Goal: Task Accomplishment & Management: Complete application form

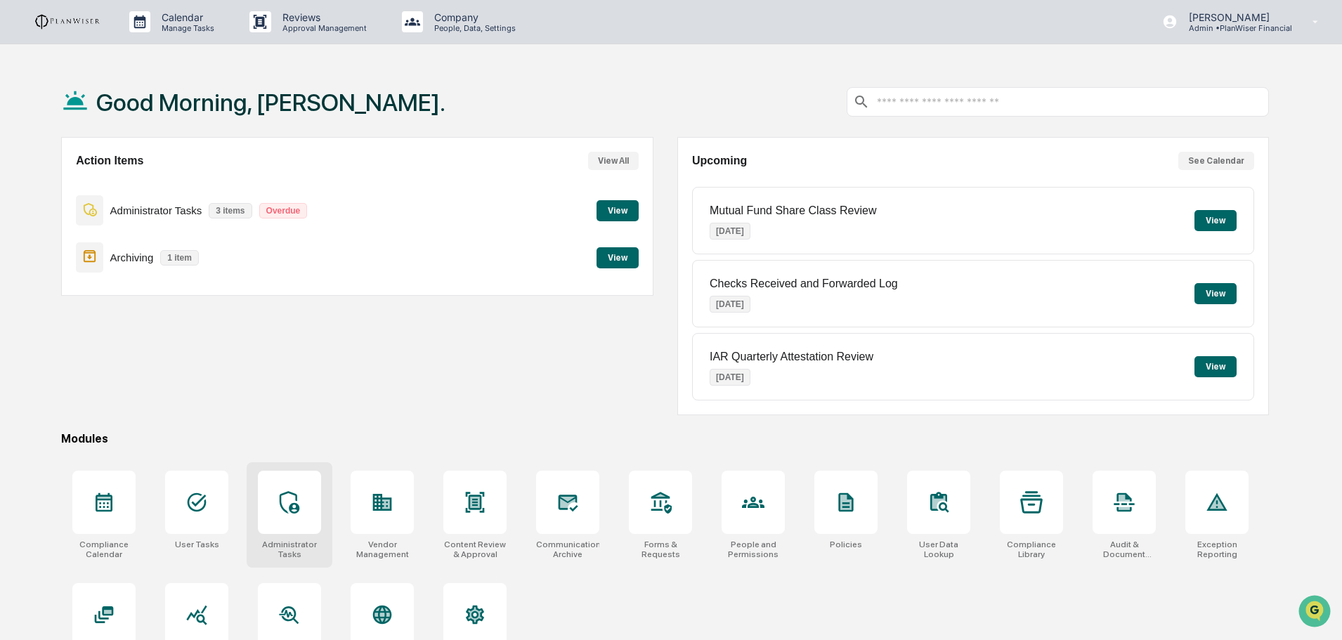
click at [297, 509] on icon at bounding box center [290, 502] width 20 height 22
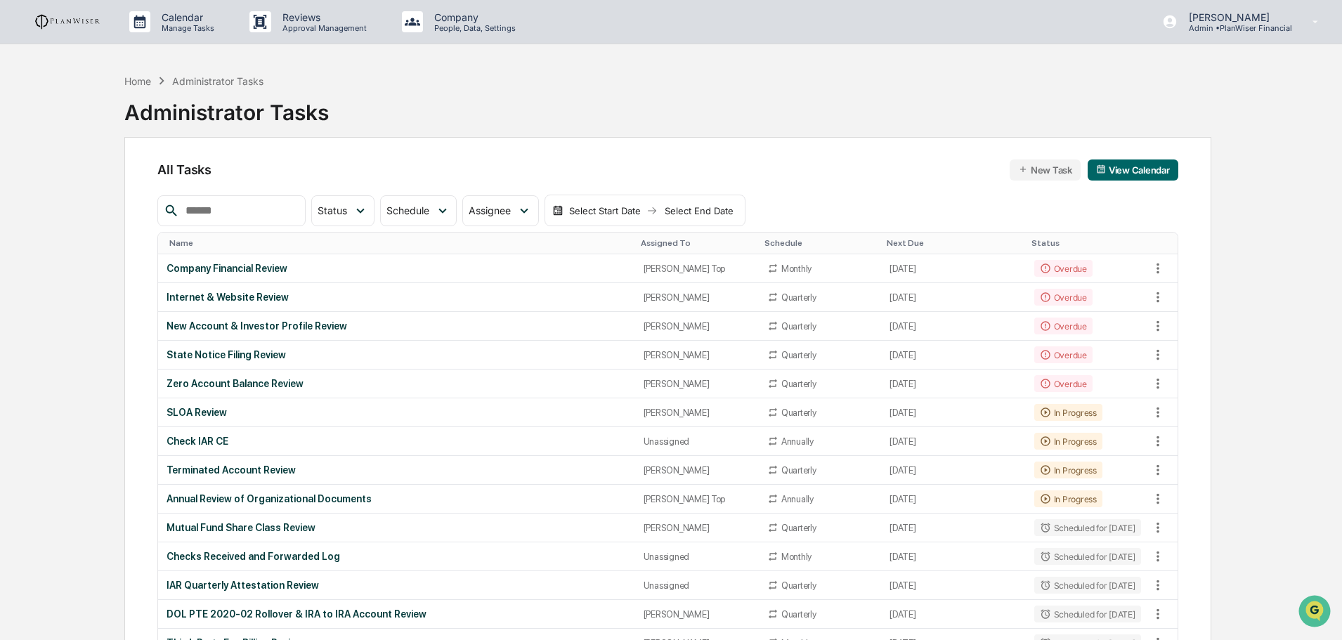
click at [202, 351] on div "State Notice Filing Review" at bounding box center [397, 354] width 460 height 11
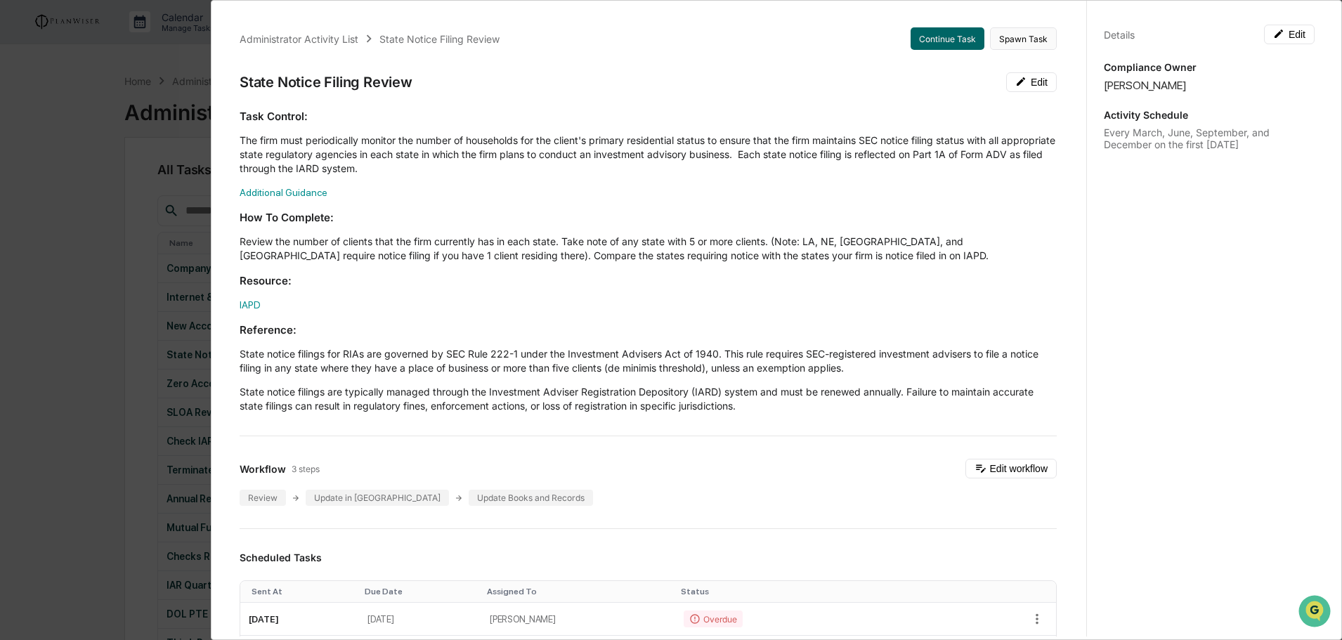
click at [1037, 47] on button "Spawn Task" at bounding box center [1023, 38] width 67 height 22
click at [460, 276] on h3 "Resource:" at bounding box center [648, 280] width 817 height 15
click at [302, 4] on div "Administrator Activity List State Notice Filing Review Continue Task Spawn Task…" at bounding box center [653, 316] width 865 height 640
click at [310, 39] on div "Administrator Activity List" at bounding box center [299, 39] width 119 height 12
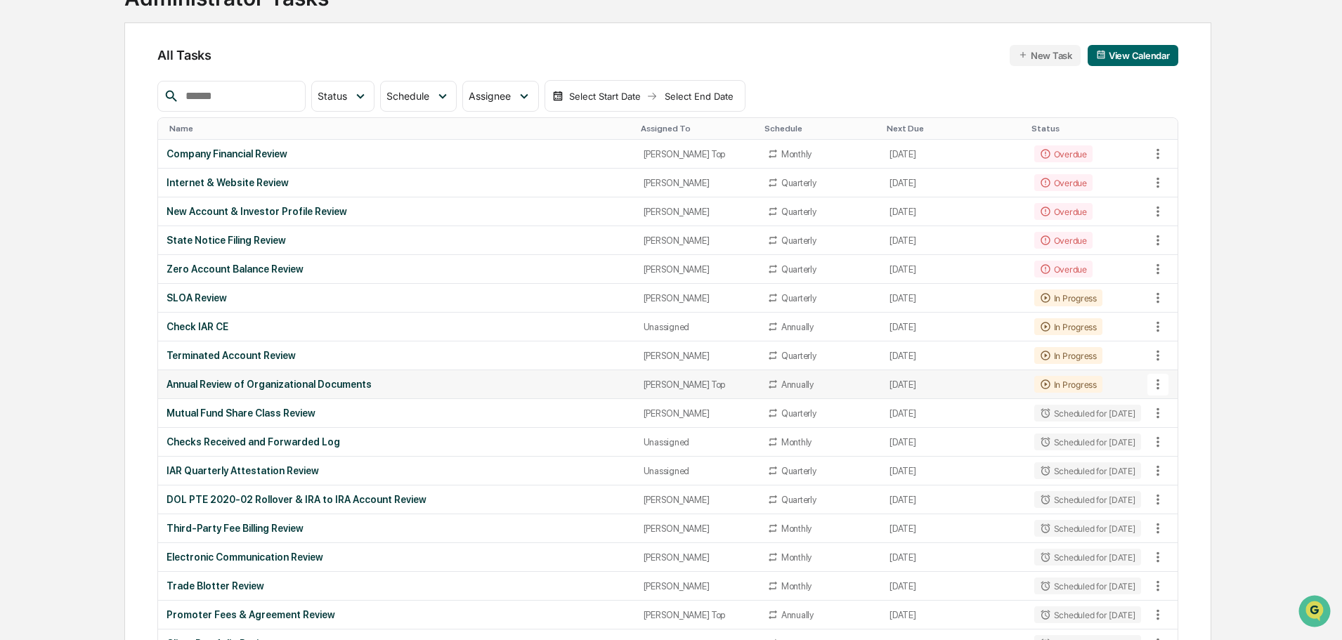
scroll to position [141, 0]
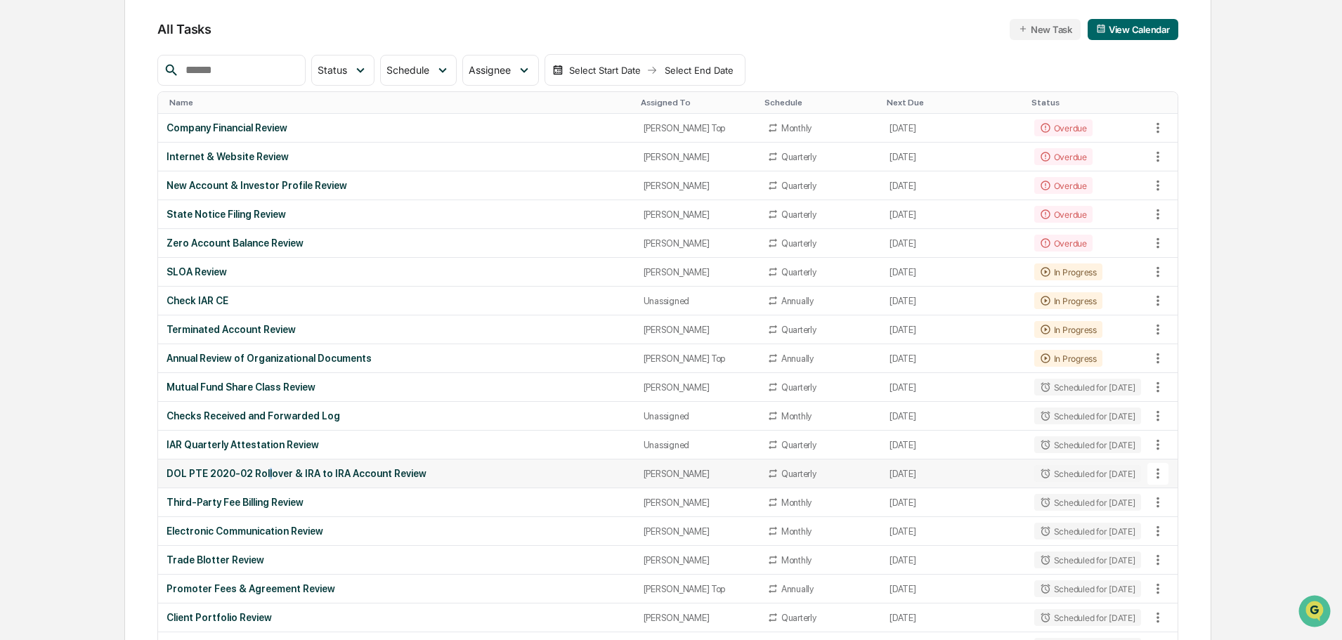
click at [268, 477] on div "DOL PTE 2020-02 Rollover & IRA to IRA Account Review" at bounding box center [397, 473] width 460 height 11
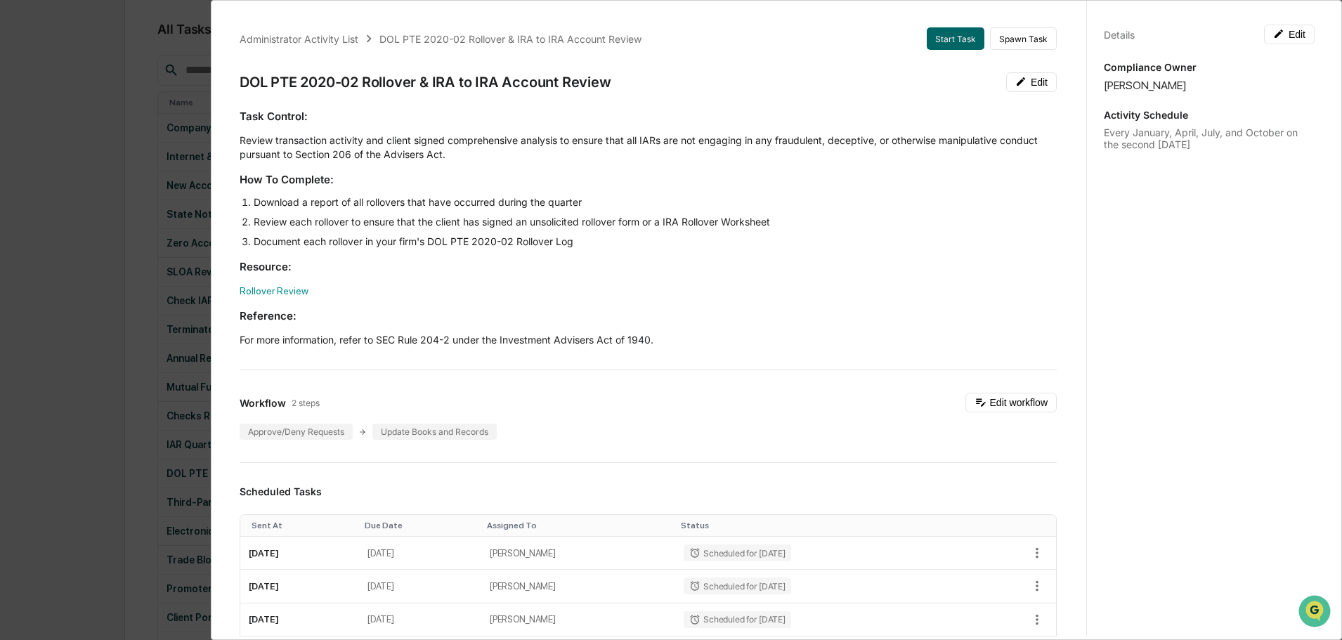
click at [851, 41] on div "Administrator Activity List DOL PTE 2020-02 Rollover & IRA to IRA Account Review" at bounding box center [583, 38] width 687 height 15
click at [292, 34] on div "Administrator Activity List" at bounding box center [299, 39] width 119 height 12
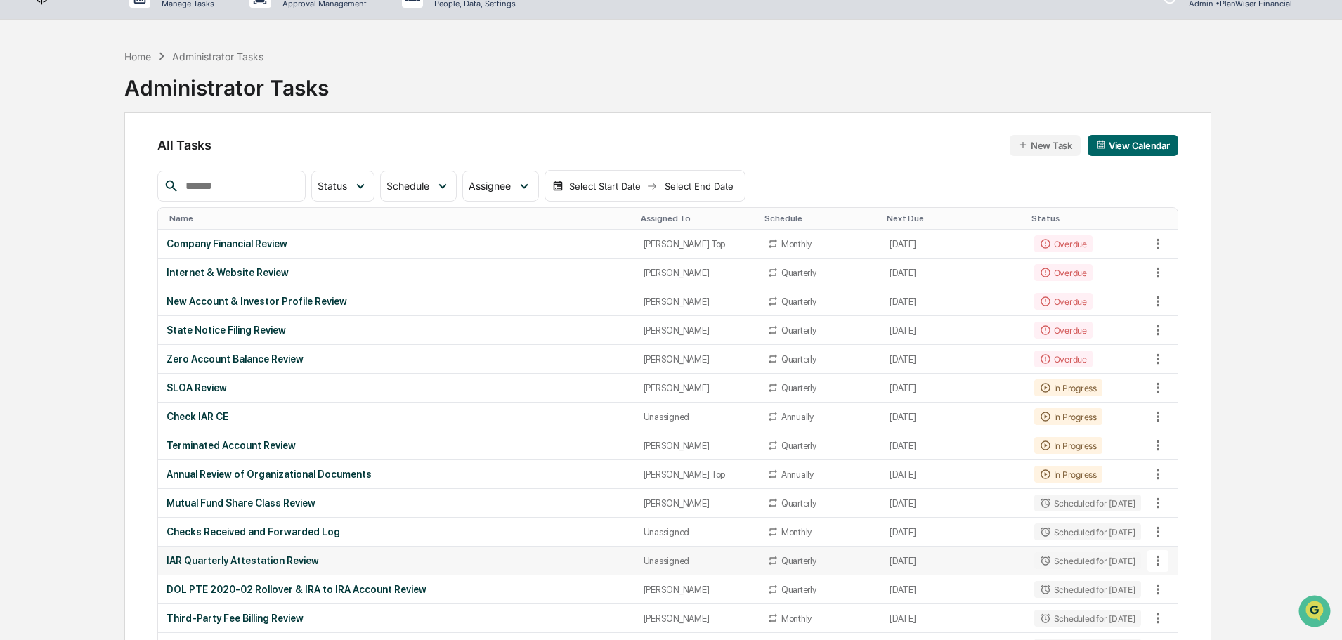
scroll to position [0, 0]
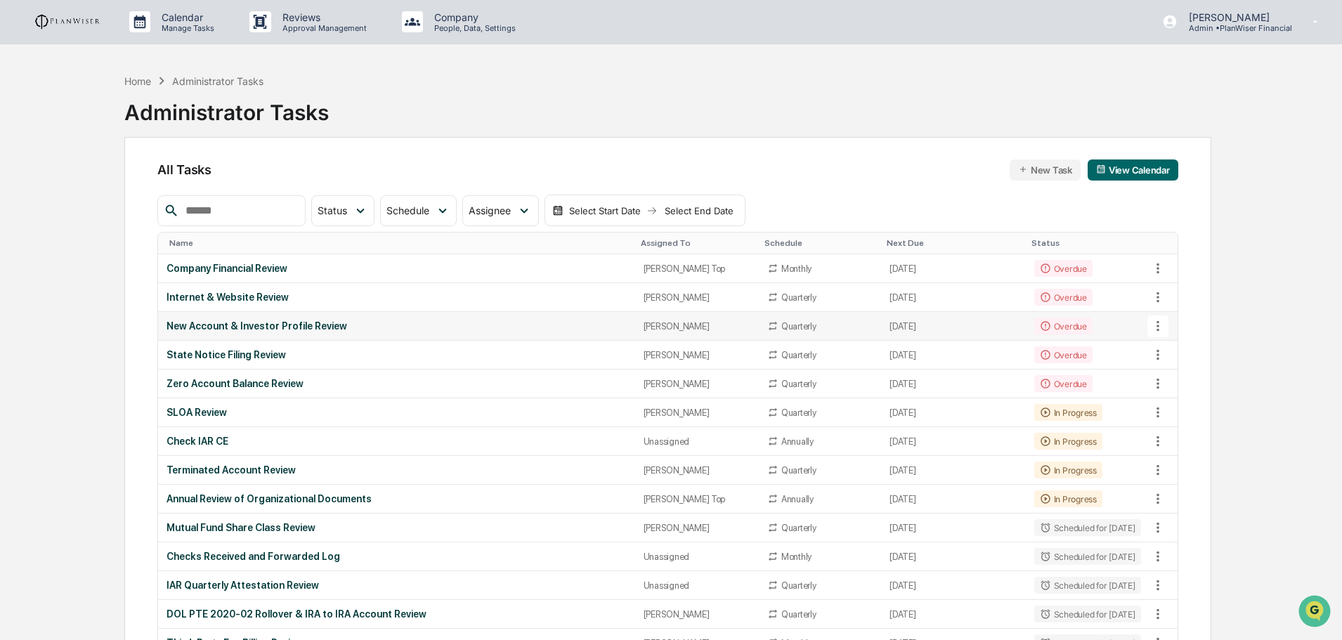
click at [252, 323] on div "New Account & Investor Profile Review" at bounding box center [397, 325] width 460 height 11
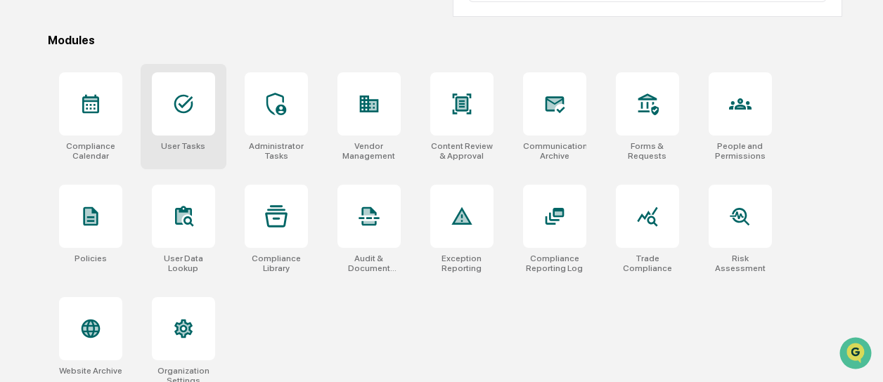
scroll to position [408, 0]
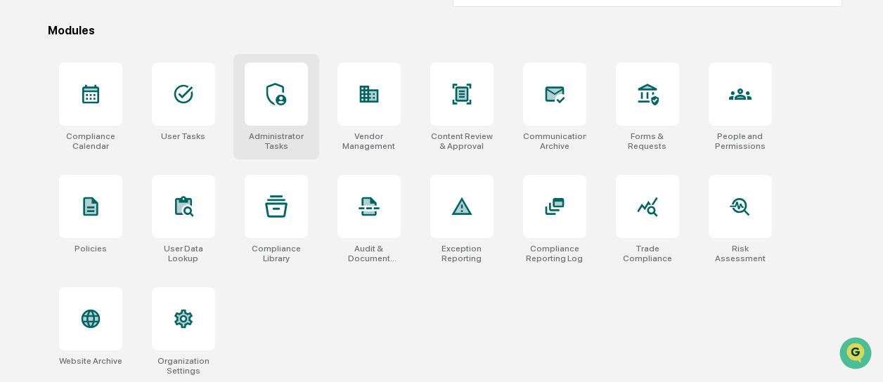
click at [266, 105] on div at bounding box center [276, 94] width 63 height 63
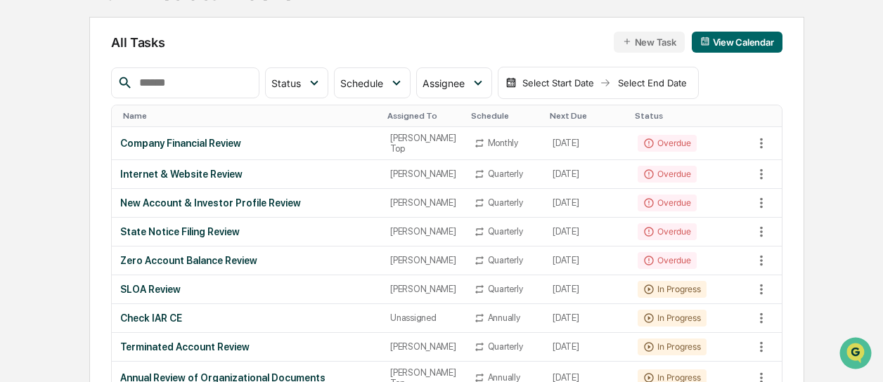
scroll to position [141, 0]
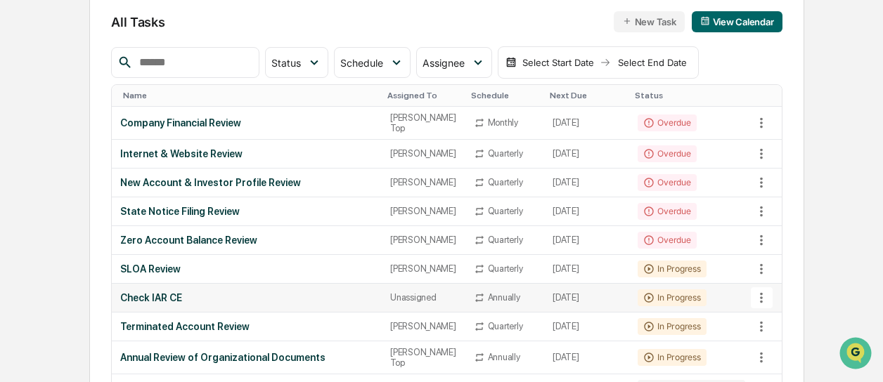
click at [141, 304] on div "Check IAR CE" at bounding box center [246, 297] width 253 height 11
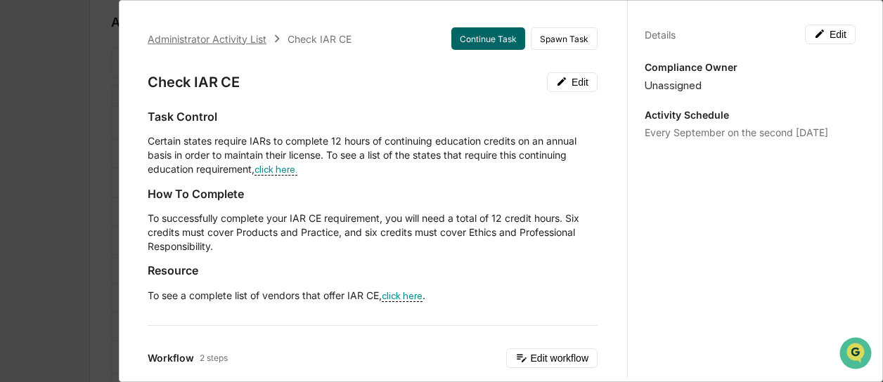
click at [231, 39] on div "Administrator Activity List" at bounding box center [207, 39] width 119 height 12
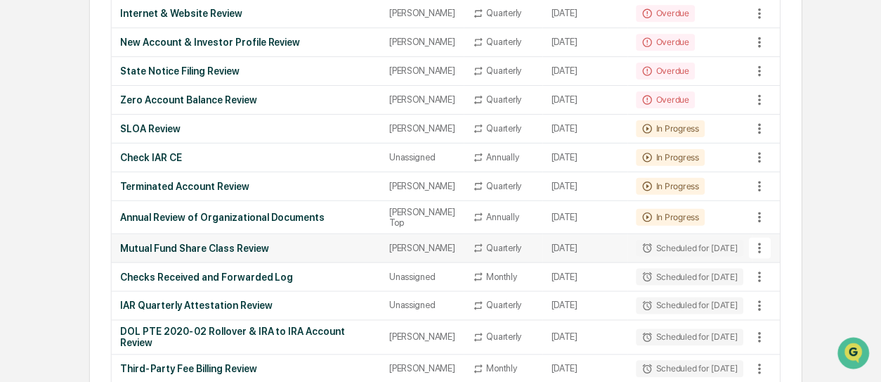
scroll to position [211, 0]
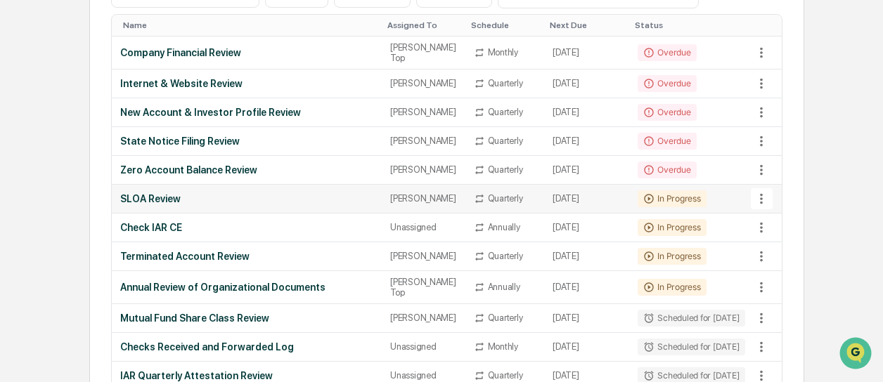
click at [166, 204] on td "SLOA Review" at bounding box center [247, 199] width 270 height 29
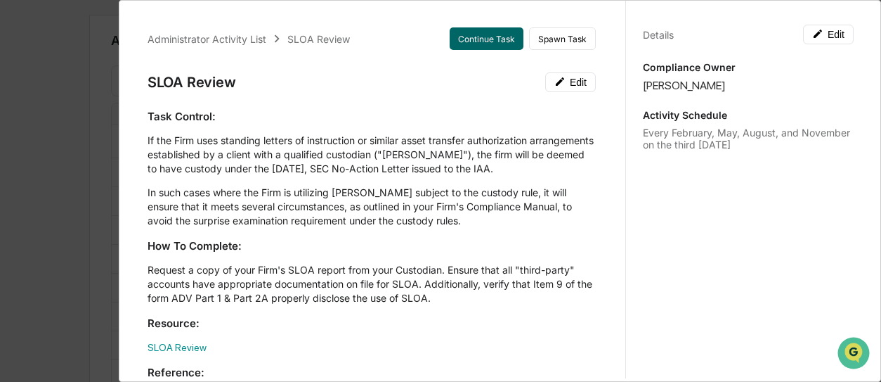
scroll to position [0, 0]
click at [189, 36] on div "Administrator Activity List" at bounding box center [207, 39] width 119 height 12
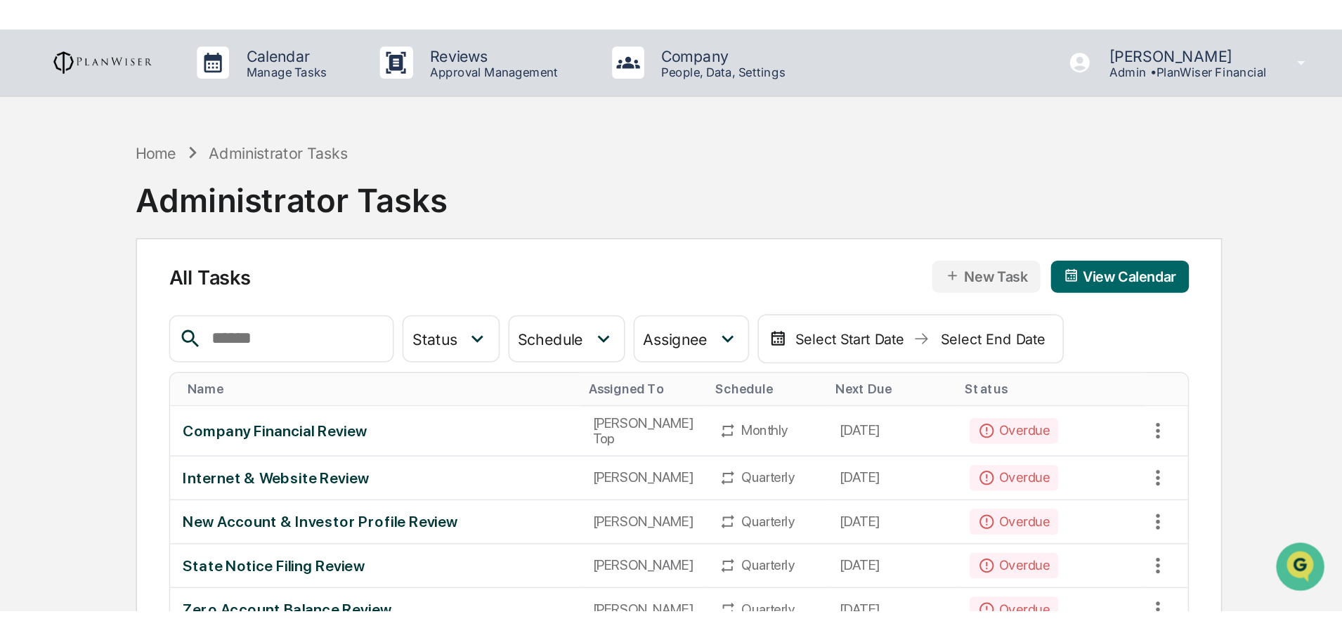
scroll to position [211, 0]
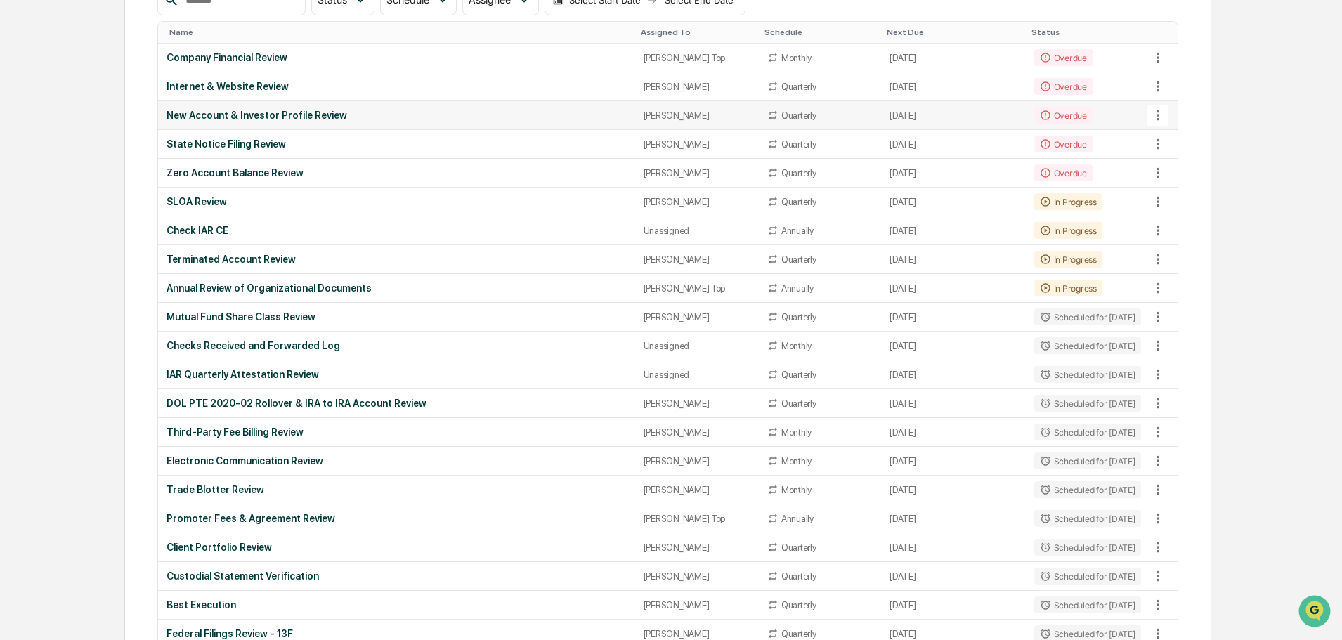
click at [889, 110] on icon at bounding box center [1158, 115] width 15 height 15
click at [257, 115] on div at bounding box center [674, 320] width 1349 height 640
click at [257, 115] on div "New Account & Investor Profile Review" at bounding box center [397, 115] width 460 height 11
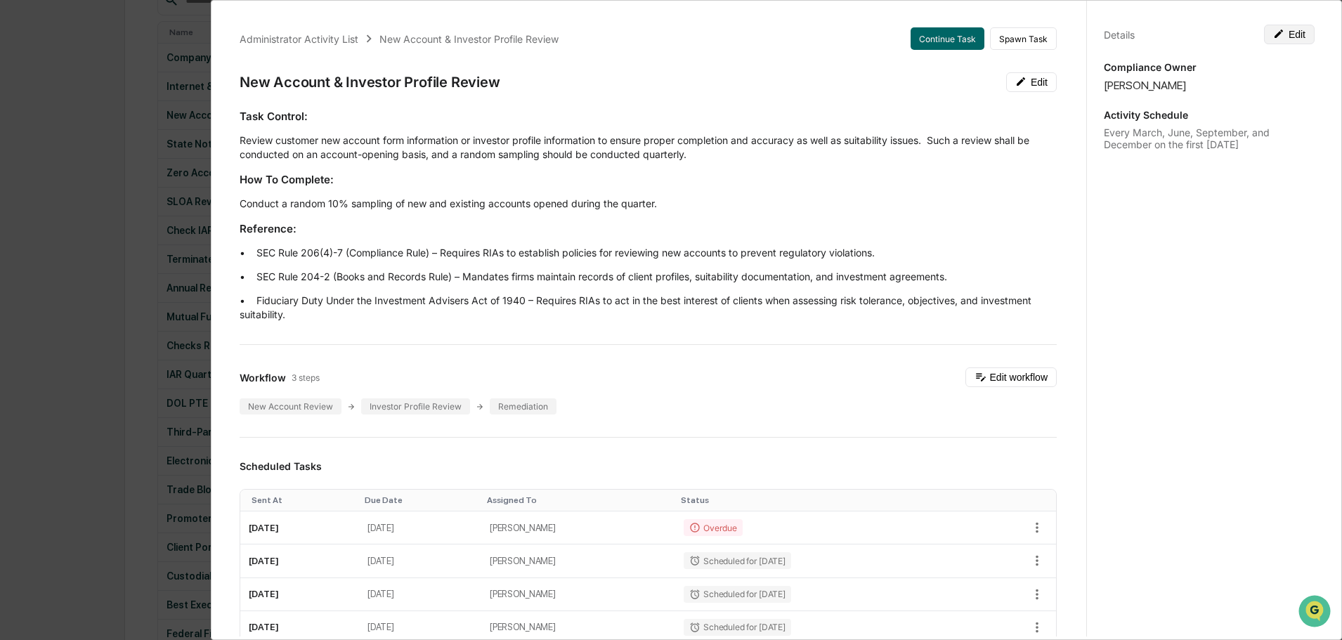
click at [889, 32] on button "Edit" at bounding box center [1289, 35] width 51 height 20
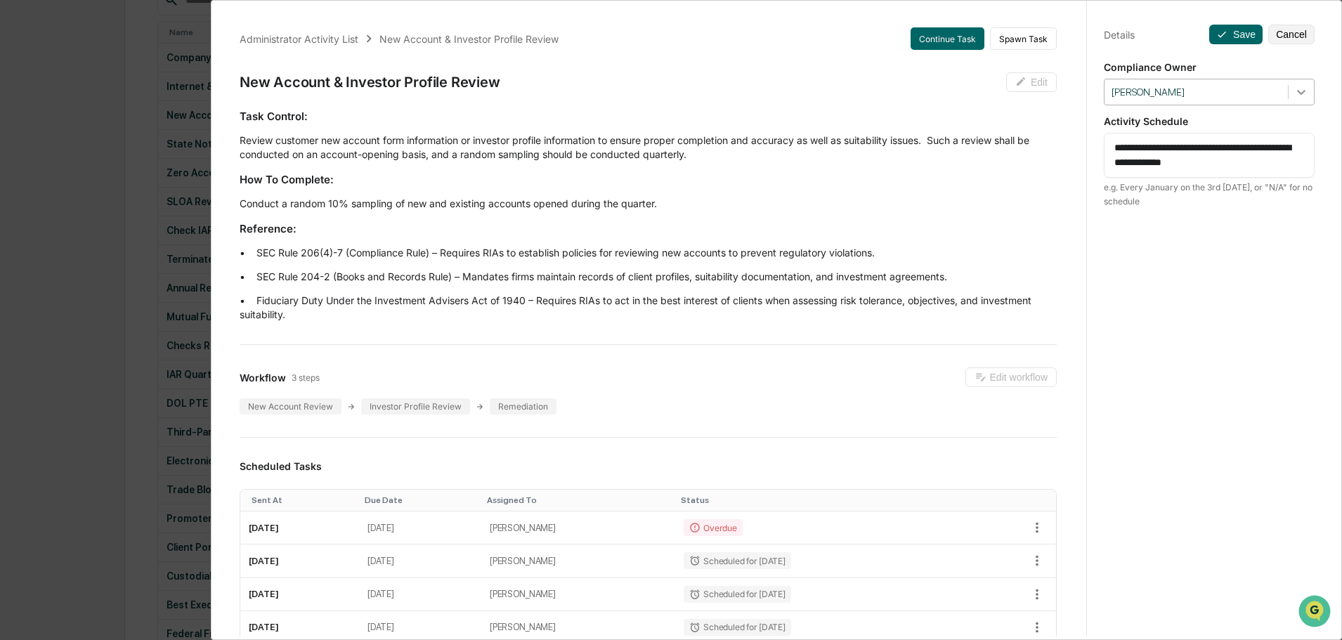
click at [889, 93] on icon at bounding box center [1302, 92] width 14 height 14
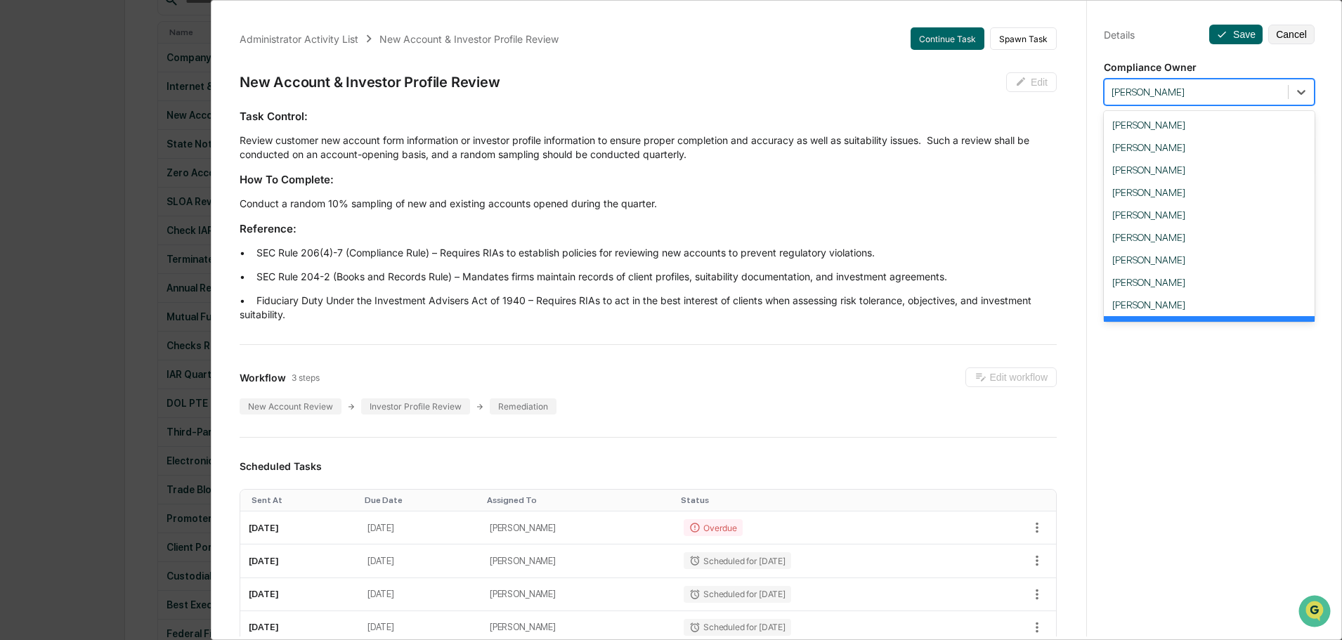
scroll to position [25, 0]
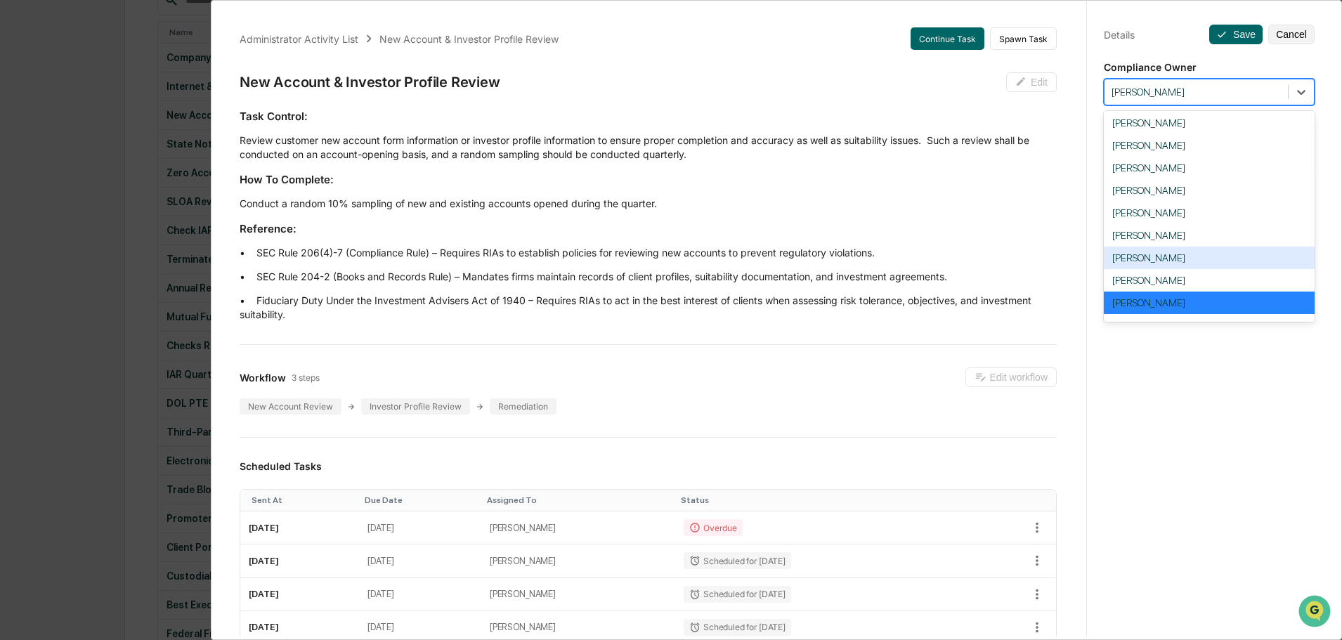
click at [889, 255] on div "[PERSON_NAME]" at bounding box center [1209, 258] width 211 height 22
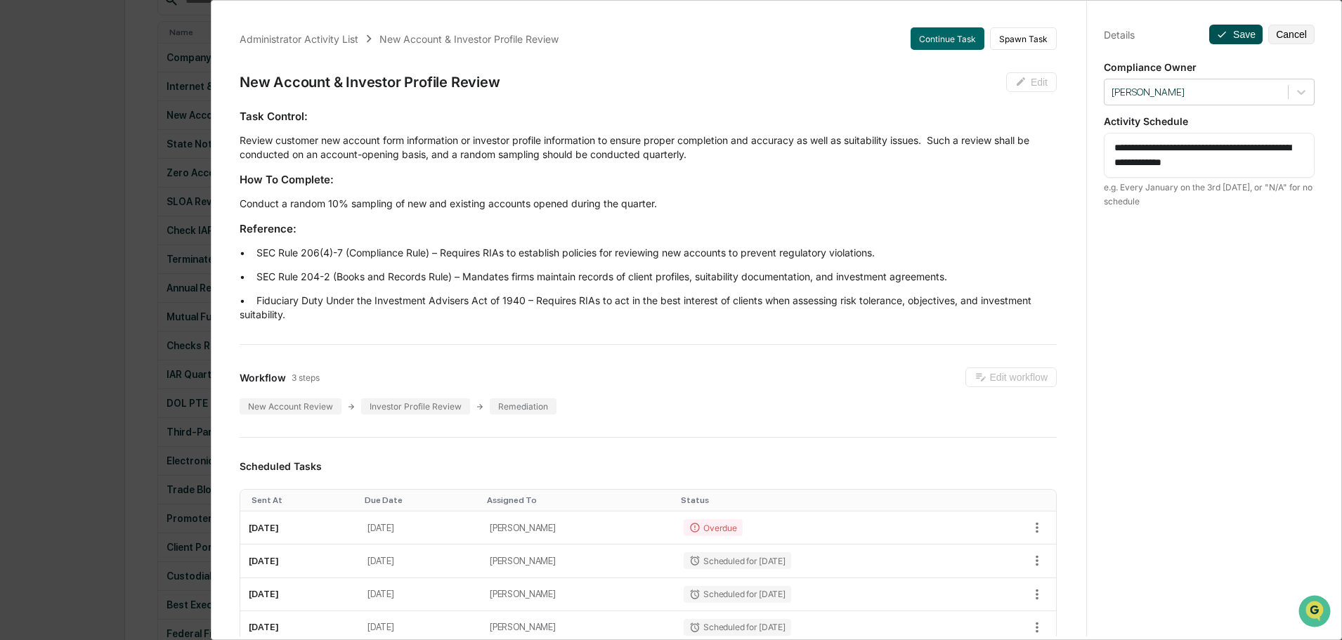
click at [889, 30] on button "Save" at bounding box center [1236, 35] width 53 height 20
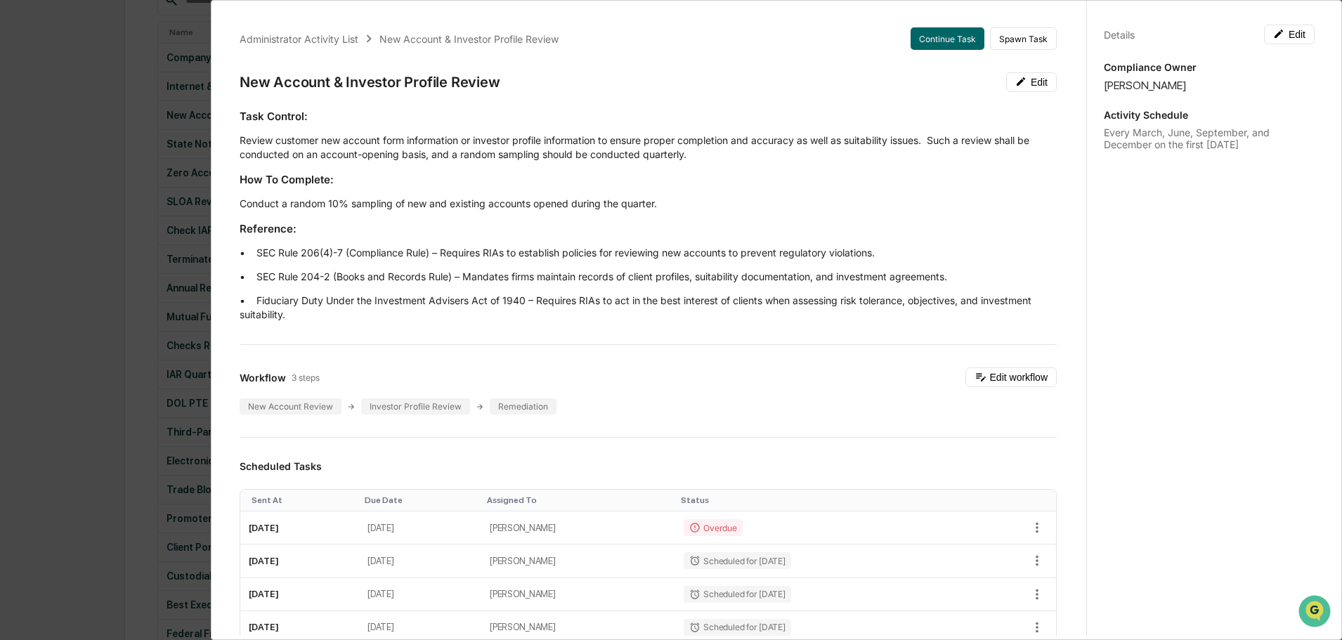
click at [88, 71] on div "Administrator Activity List New Account & Investor Profile Review Continue Task…" at bounding box center [671, 320] width 1342 height 640
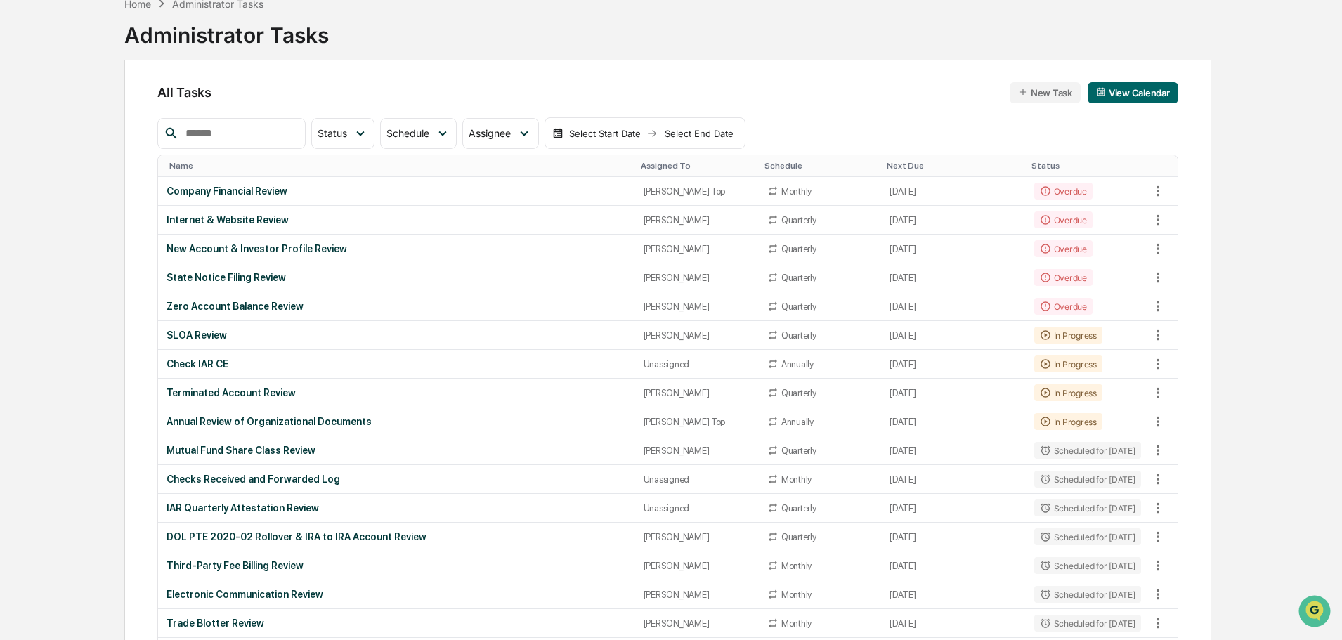
scroll to position [0, 0]
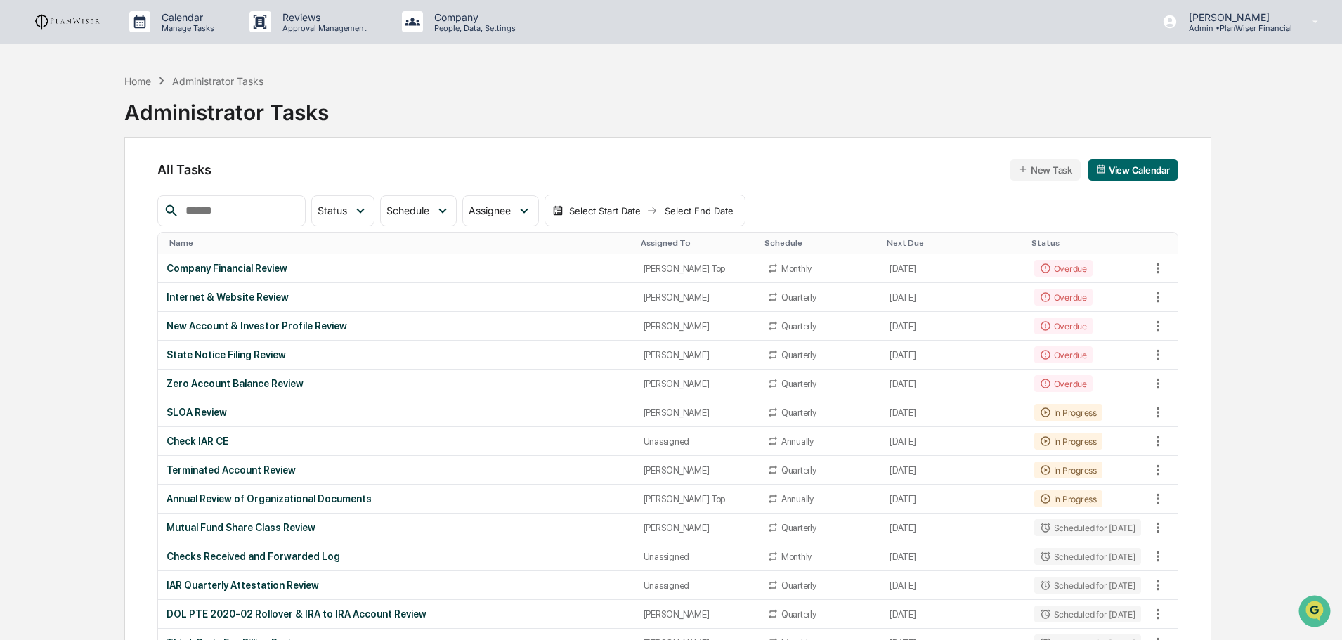
drag, startPoint x: 82, startPoint y: 229, endPoint x: 82, endPoint y: 161, distance: 68.2
click at [249, 354] on div "State Notice Filing Review" at bounding box center [397, 354] width 460 height 11
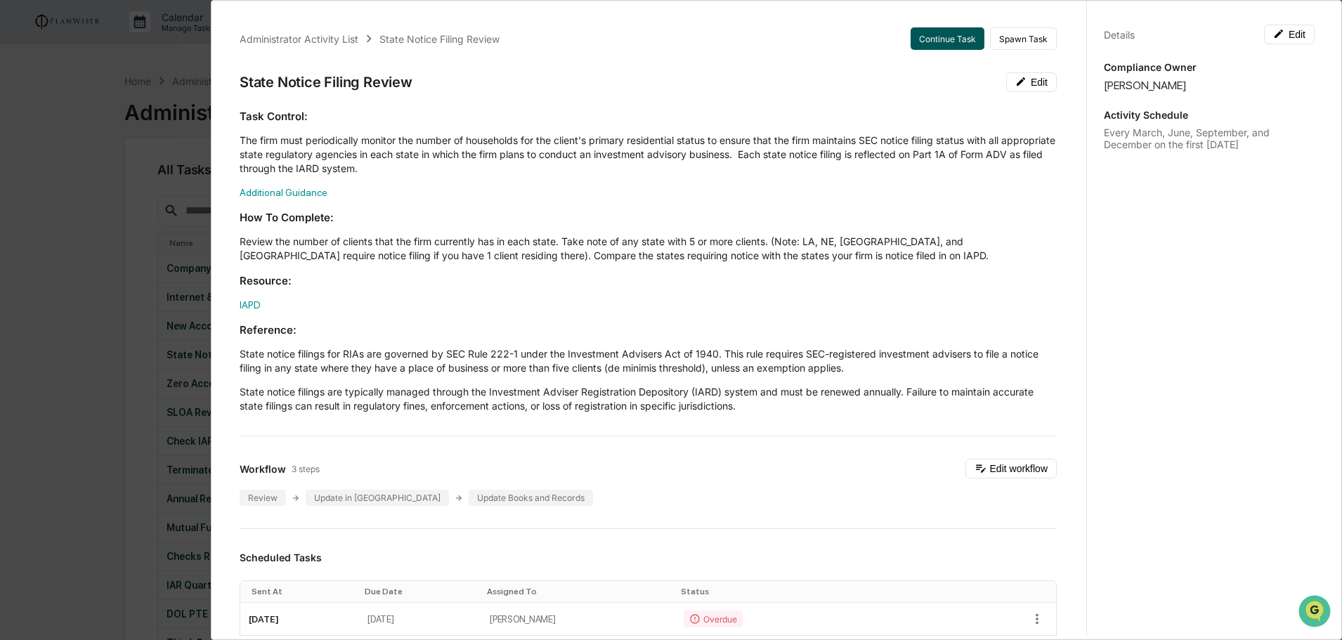
click at [889, 40] on button "Continue Task" at bounding box center [948, 38] width 74 height 22
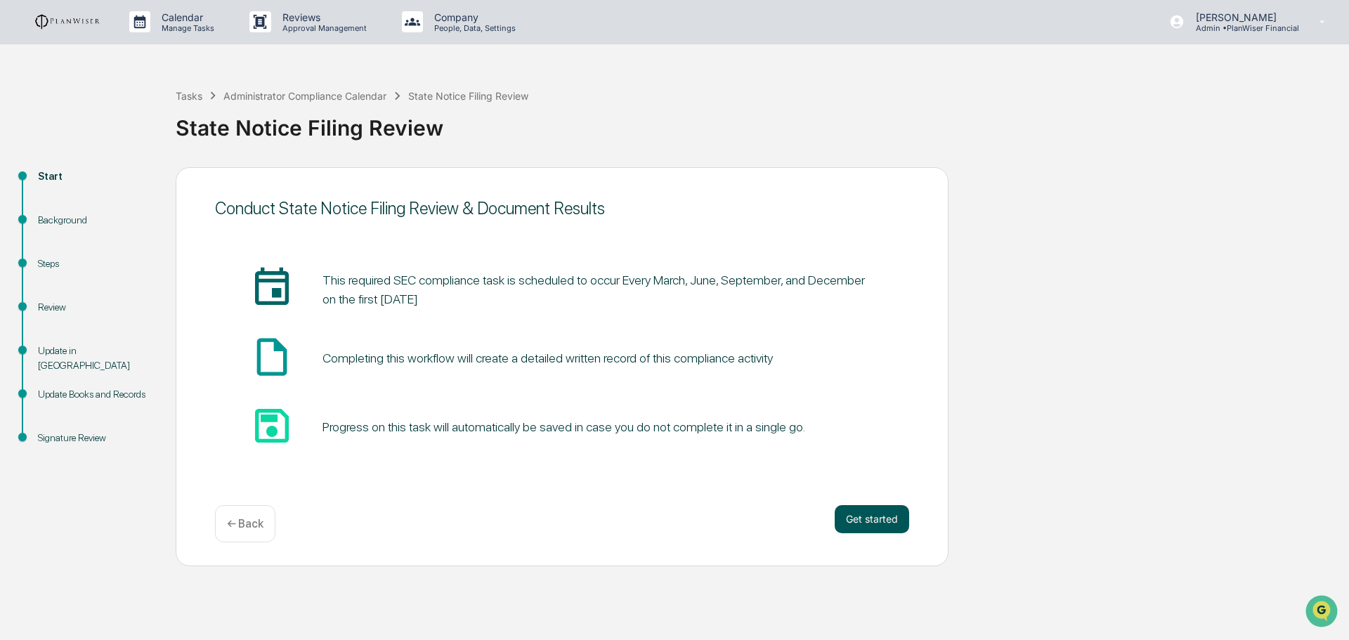
click at [874, 382] on button "Get started" at bounding box center [872, 519] width 74 height 28
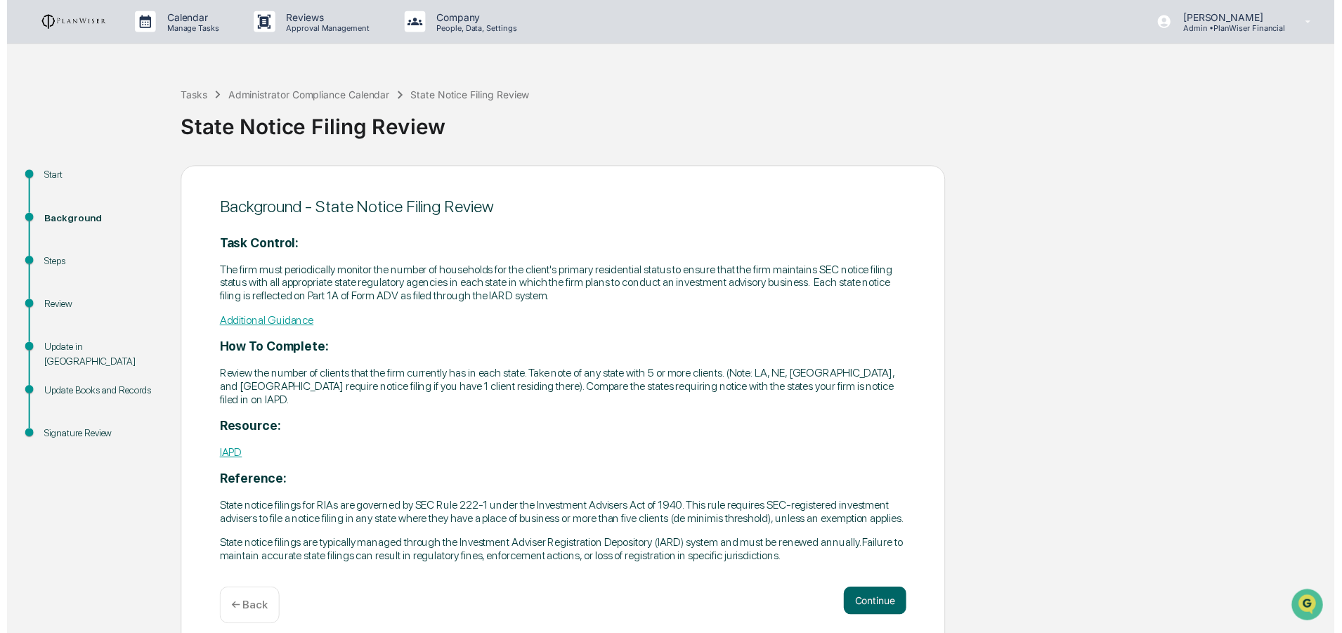
scroll to position [14, 0]
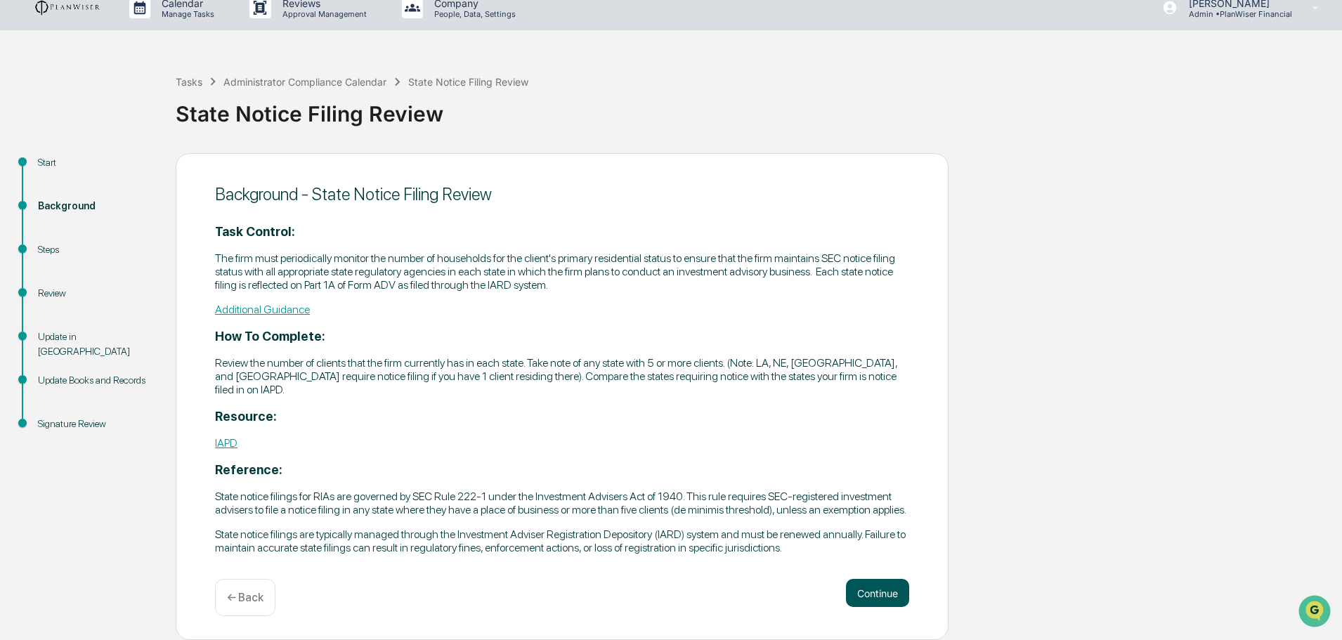
click at [883, 382] on button "Continue" at bounding box center [877, 593] width 63 height 28
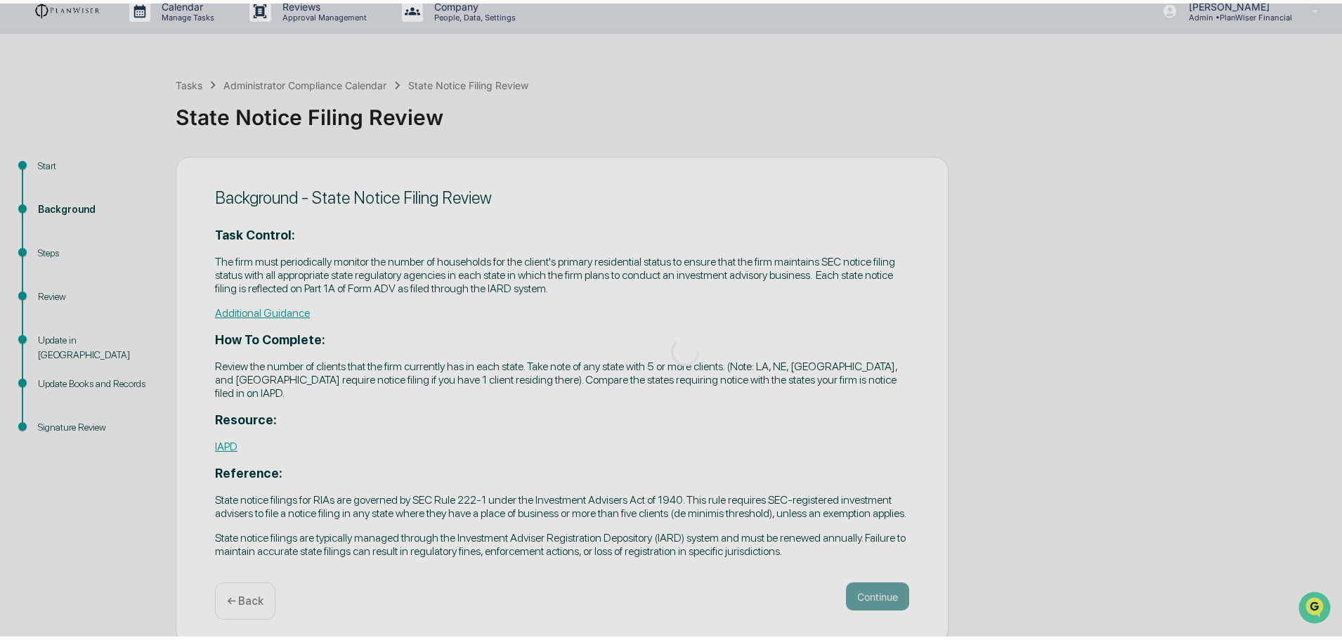
scroll to position [0, 0]
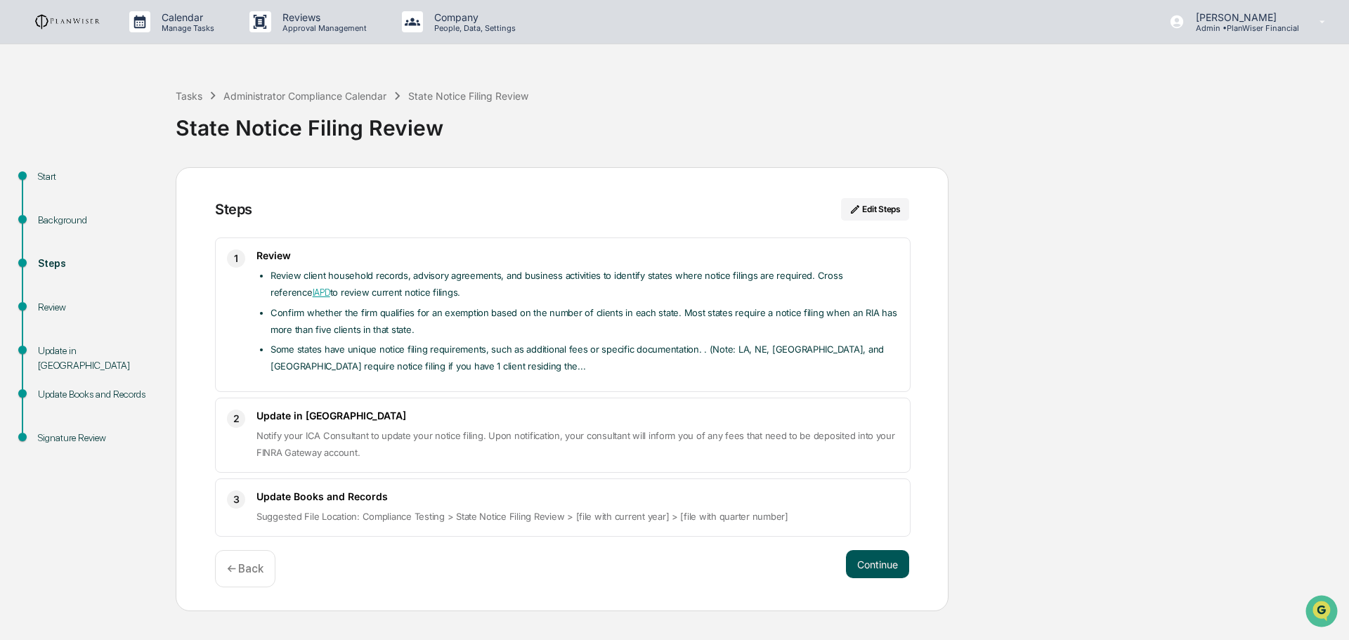
click at [880, 382] on button "Continue" at bounding box center [877, 564] width 63 height 28
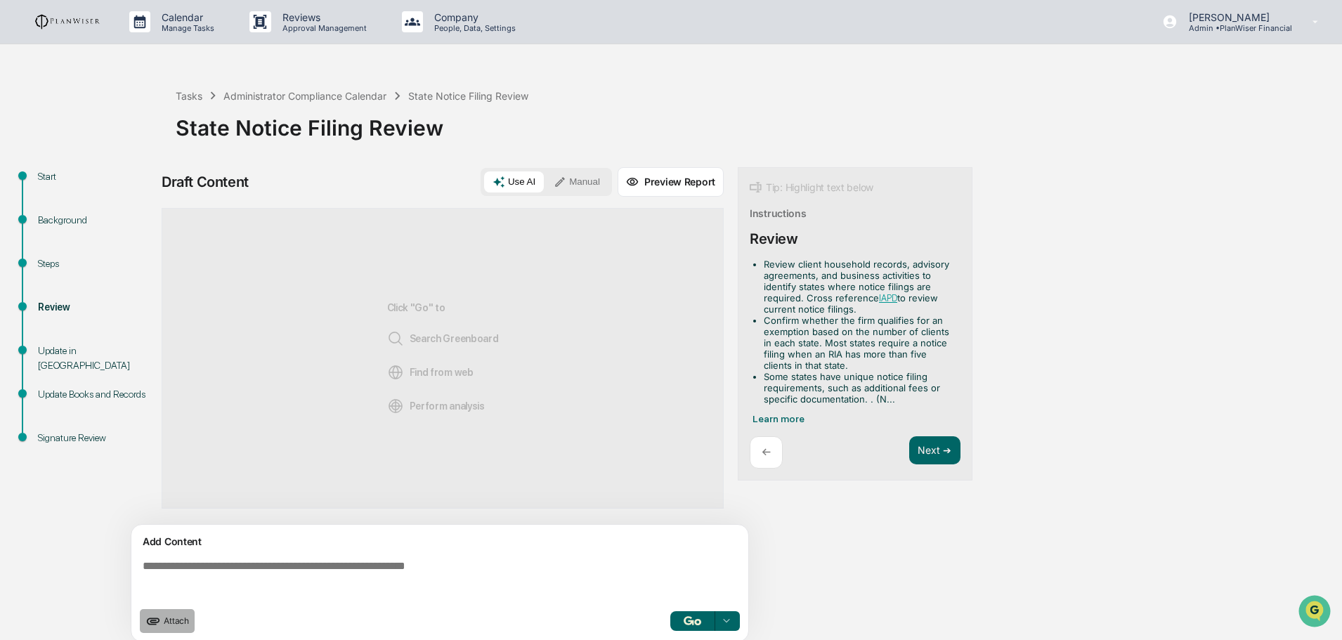
click at [164, 382] on span "Attach" at bounding box center [176, 621] width 25 height 11
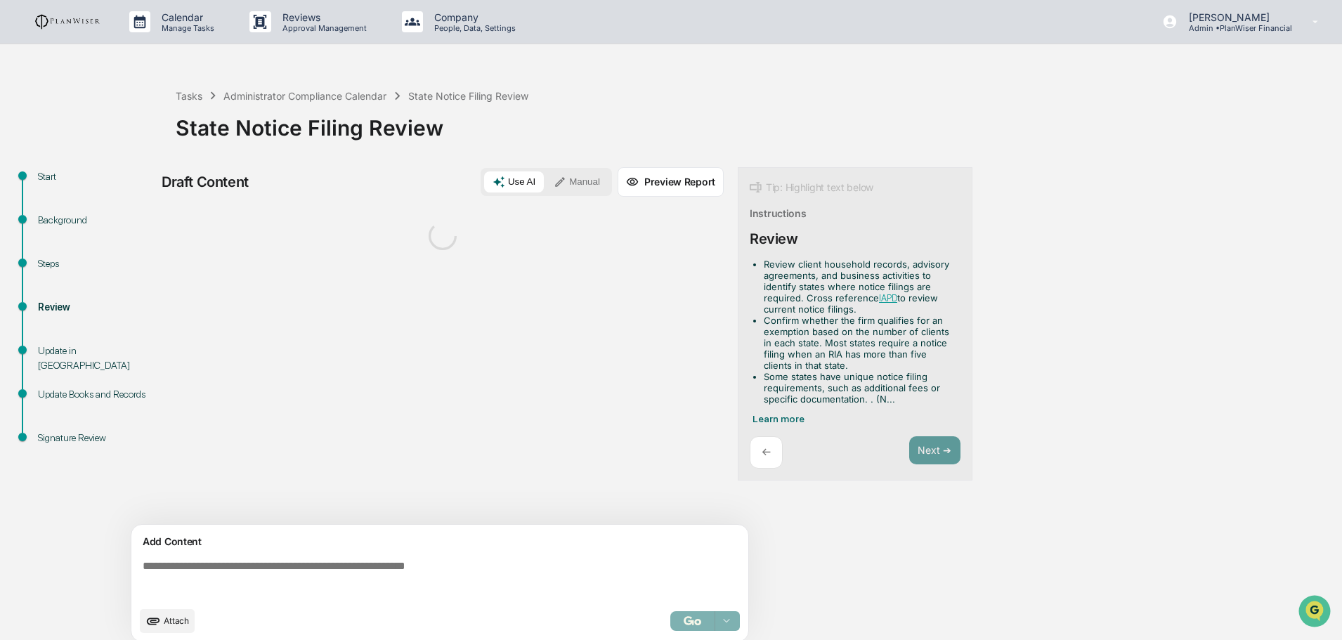
scroll to position [11, 0]
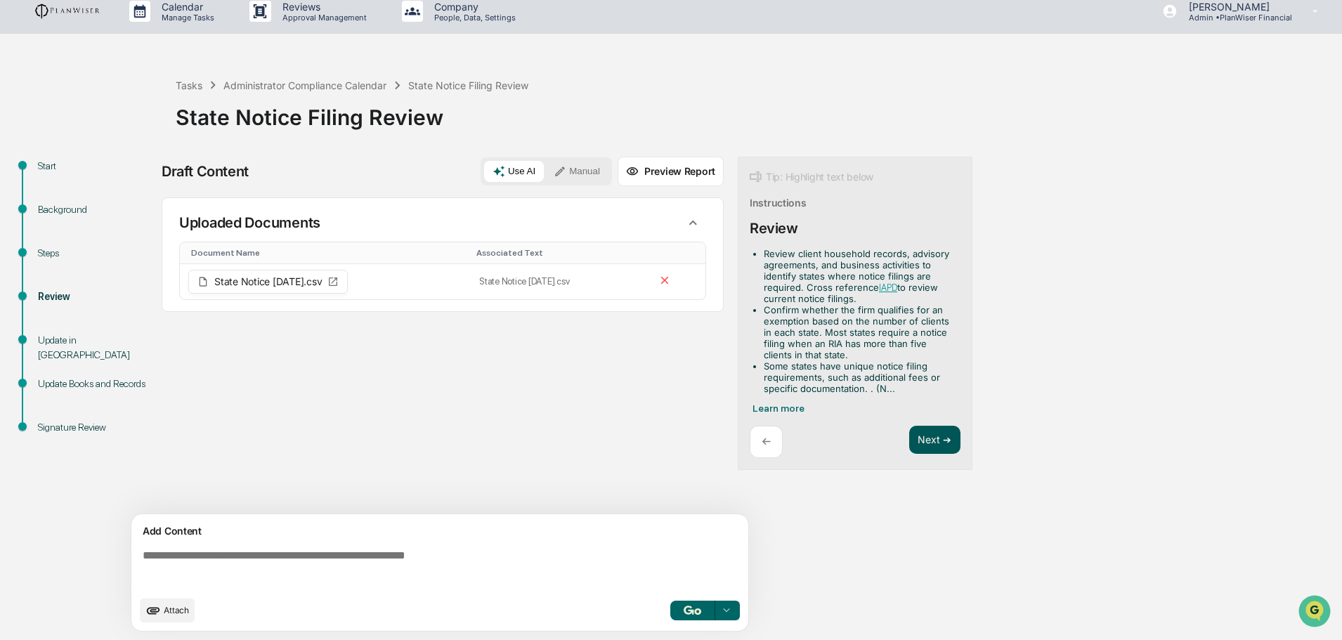
click at [889, 382] on button "Next ➔" at bounding box center [934, 440] width 51 height 29
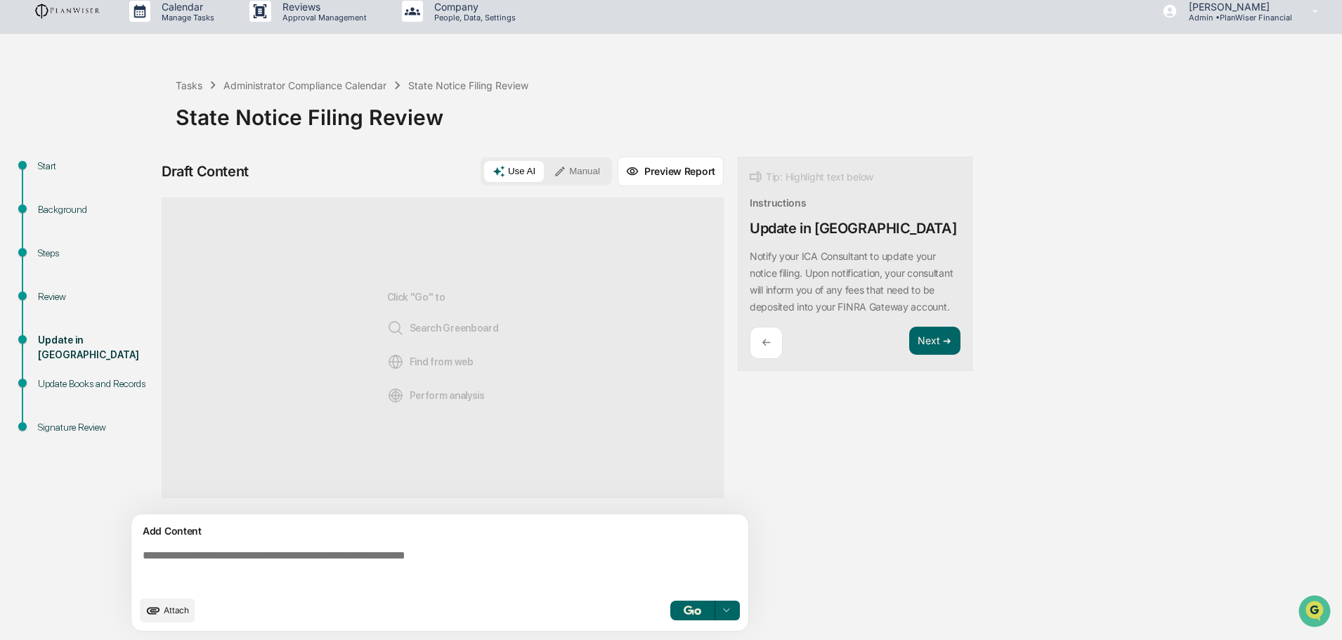
click at [767, 349] on p "←" at bounding box center [766, 342] width 9 height 13
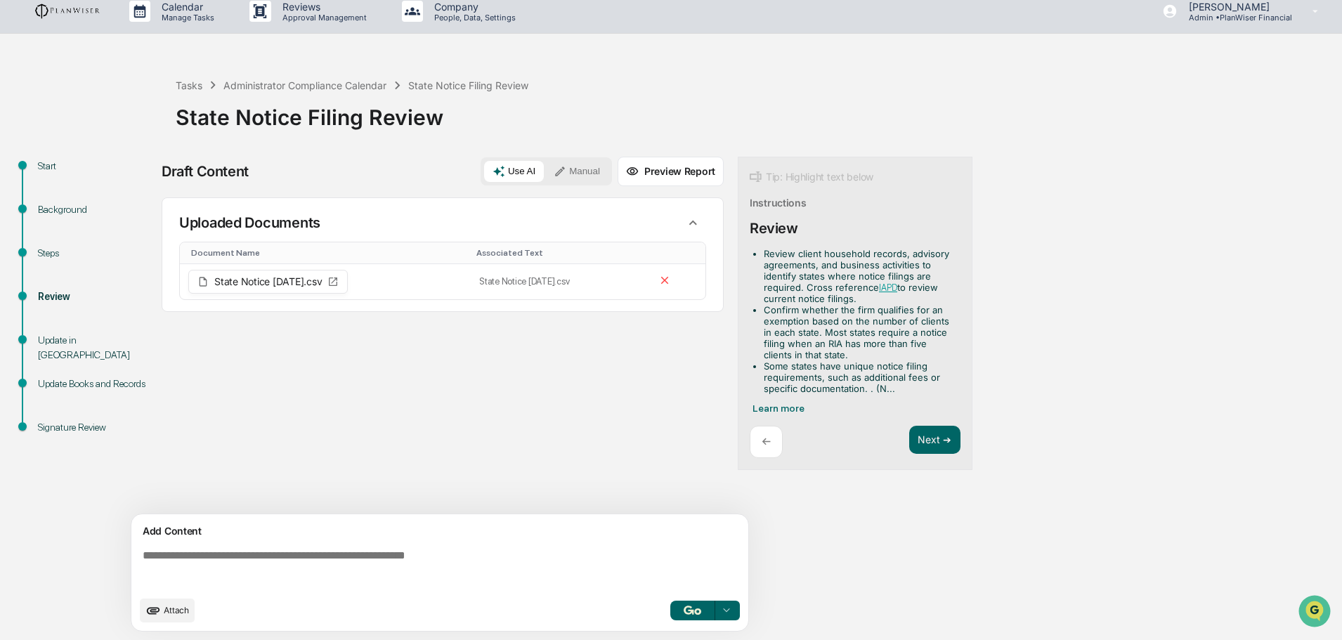
click at [242, 382] on textarea at bounding box center [442, 569] width 611 height 51
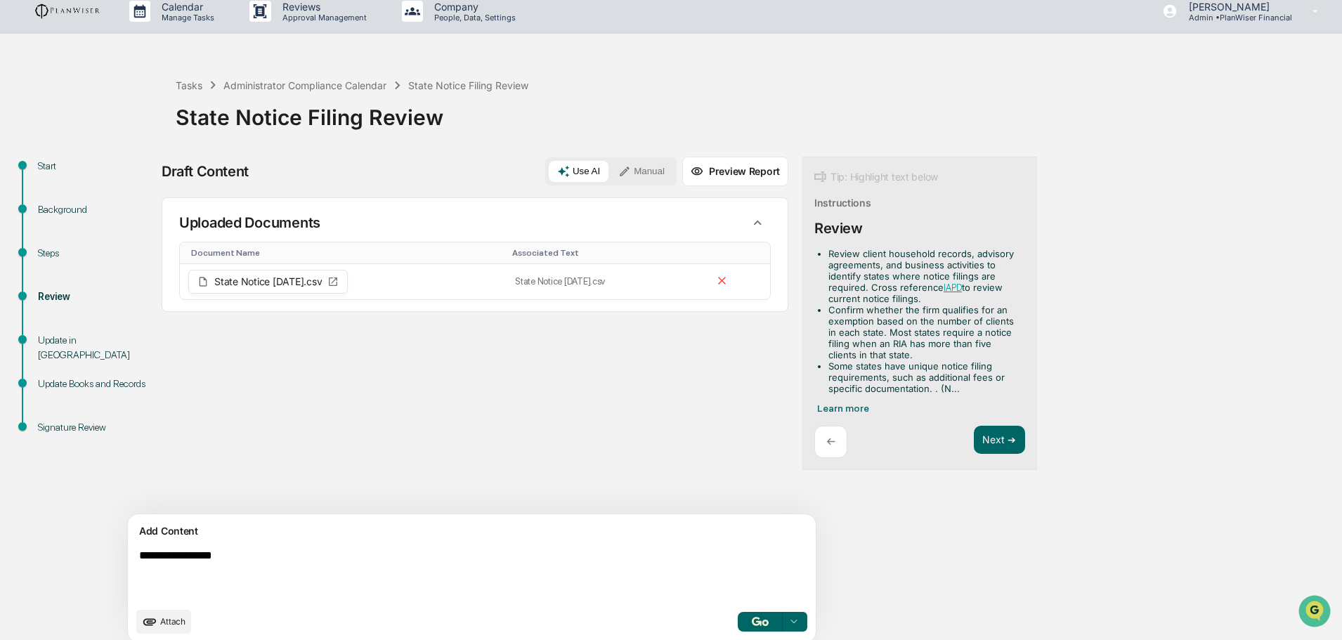
type textarea "**********"
click at [752, 382] on img "button" at bounding box center [760, 621] width 17 height 9
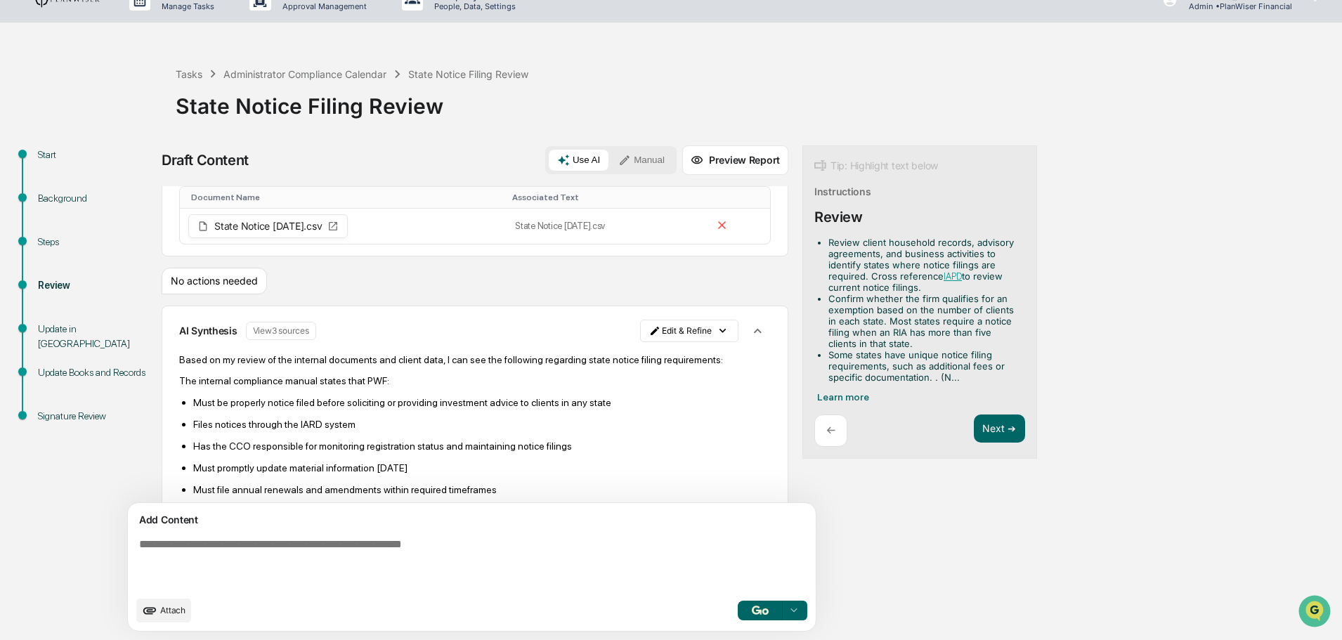
scroll to position [0, 0]
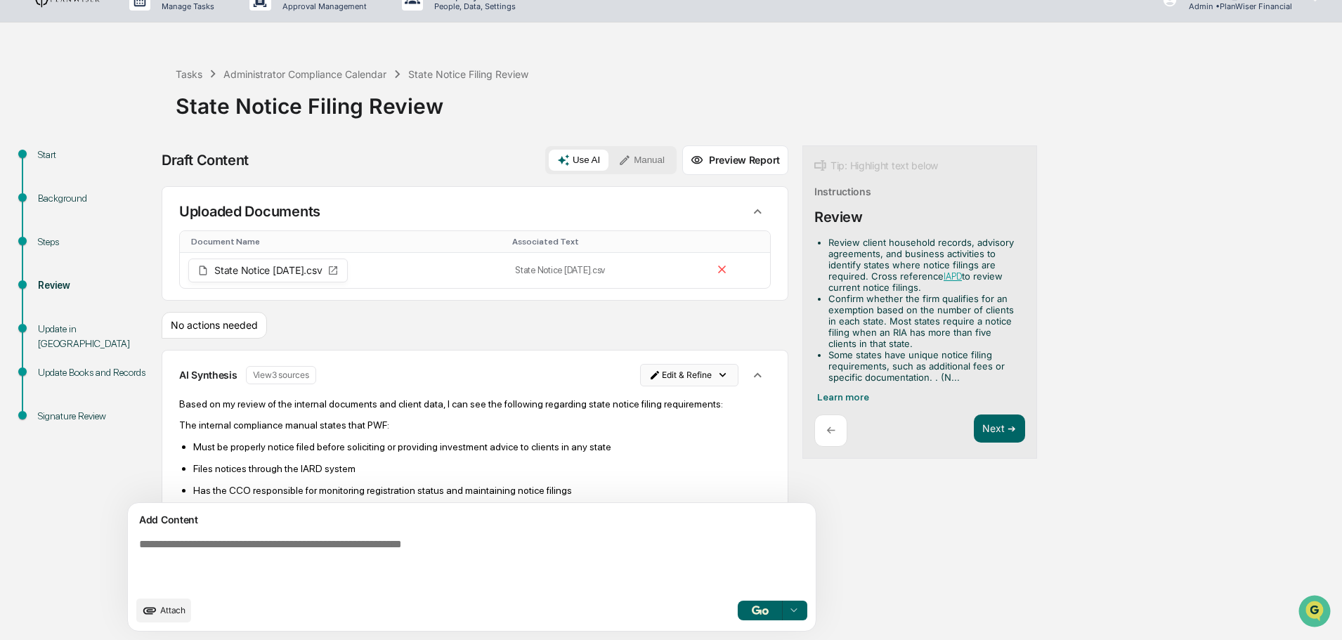
click at [620, 372] on html "Calendar Manage Tasks Reviews Approval Management Company People, Data, Setting…" at bounding box center [671, 298] width 1342 height 640
click at [618, 382] on div "Edit Result" at bounding box center [619, 404] width 103 height 22
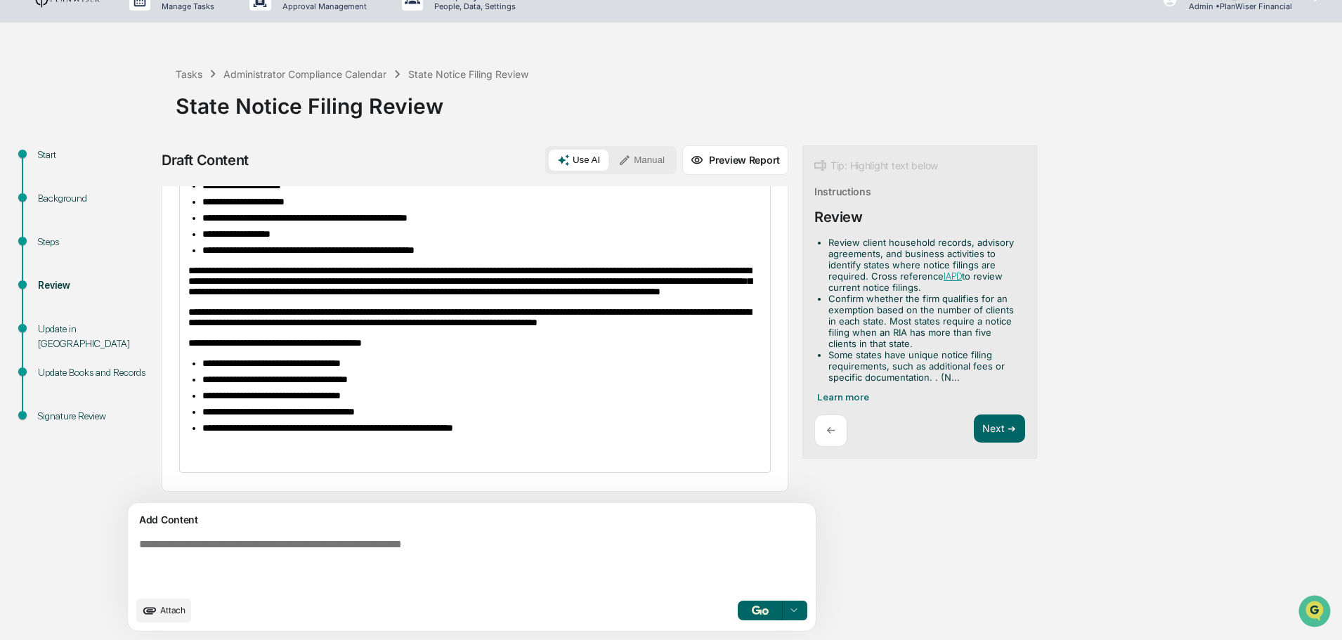
scroll to position [463, 0]
click at [571, 382] on li "**********" at bounding box center [481, 428] width 559 height 11
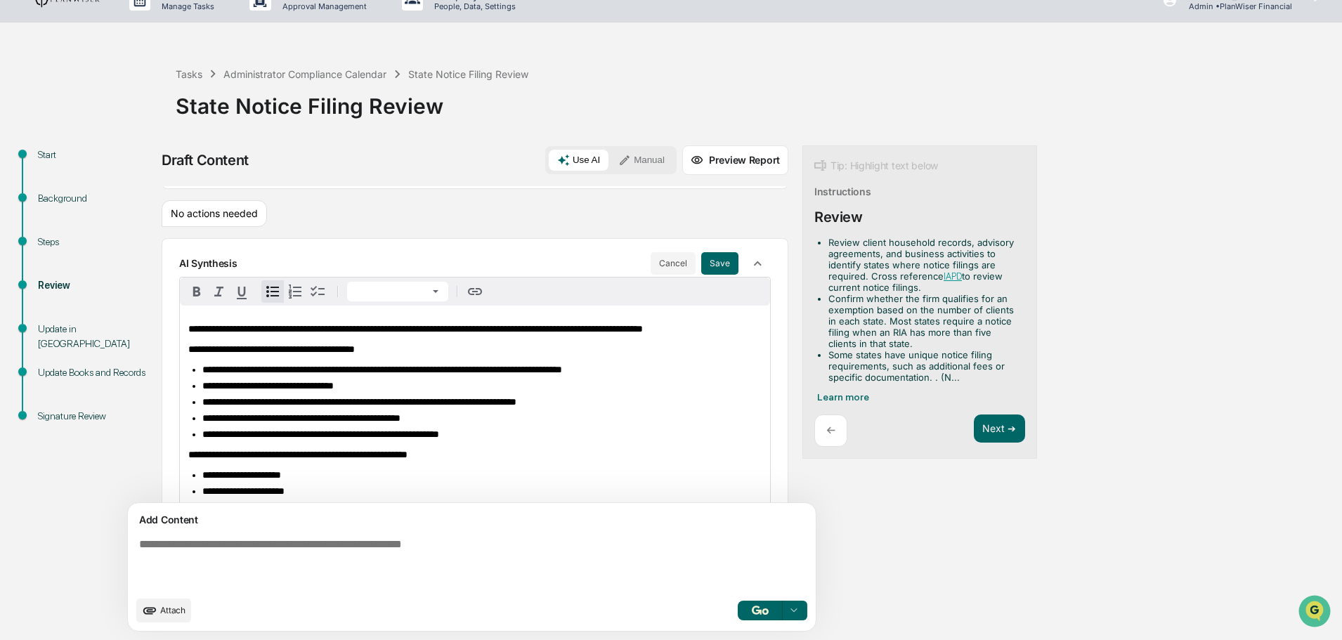
scroll to position [0, 0]
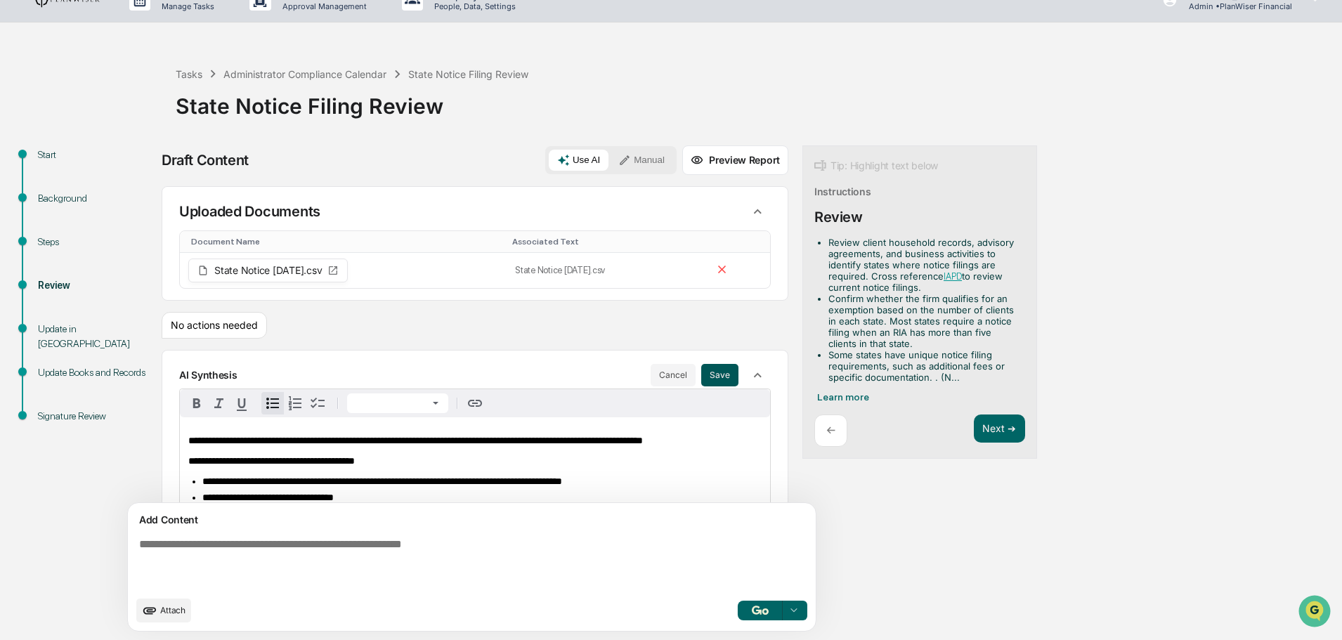
click at [701, 366] on button "Save" at bounding box center [719, 375] width 37 height 22
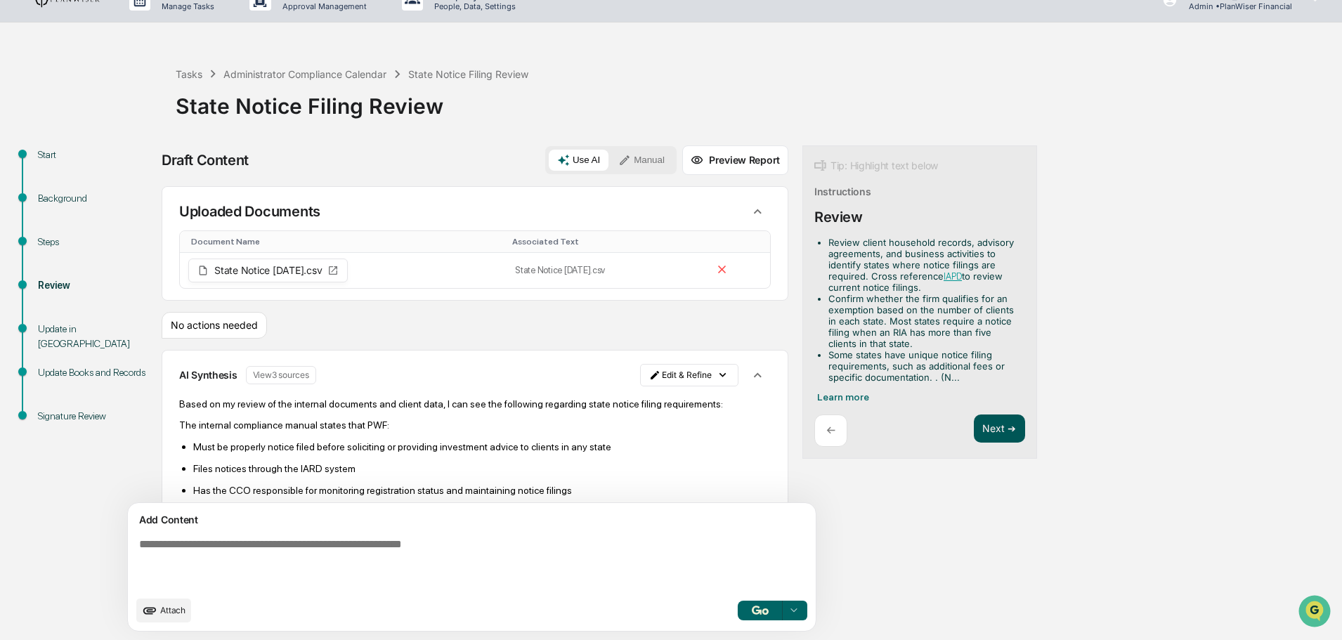
click at [889, 382] on button "Next ➔" at bounding box center [999, 429] width 51 height 29
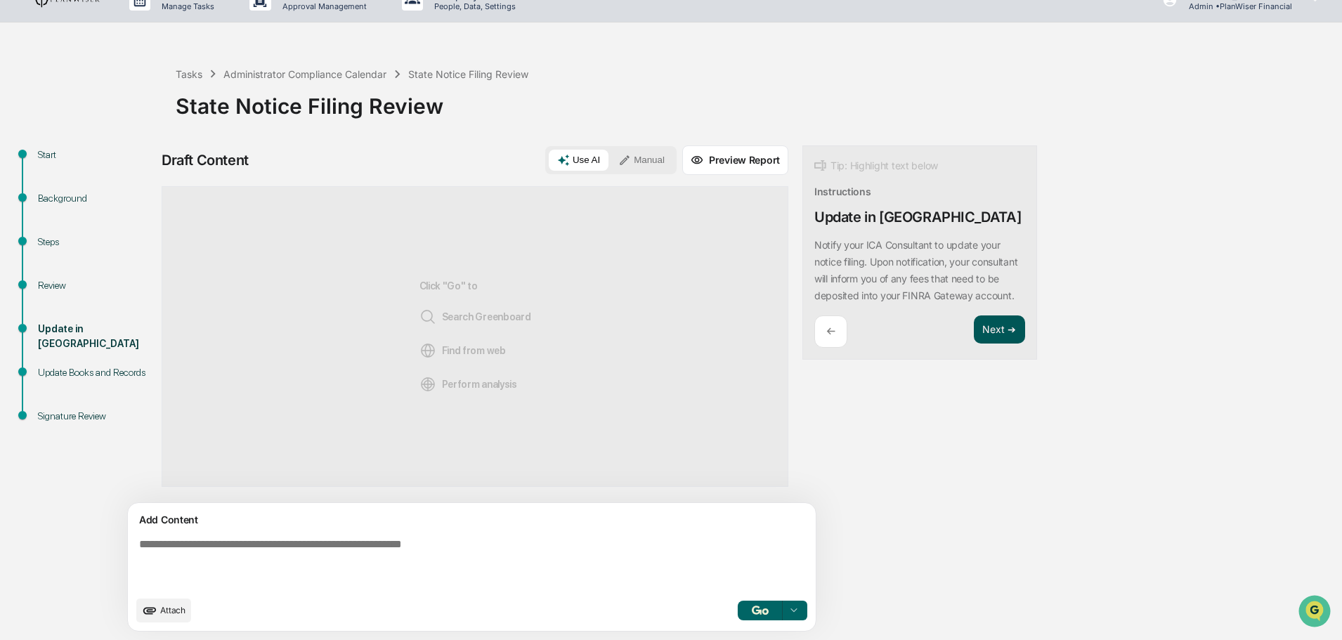
click at [889, 343] on button "Next ➔" at bounding box center [999, 330] width 51 height 29
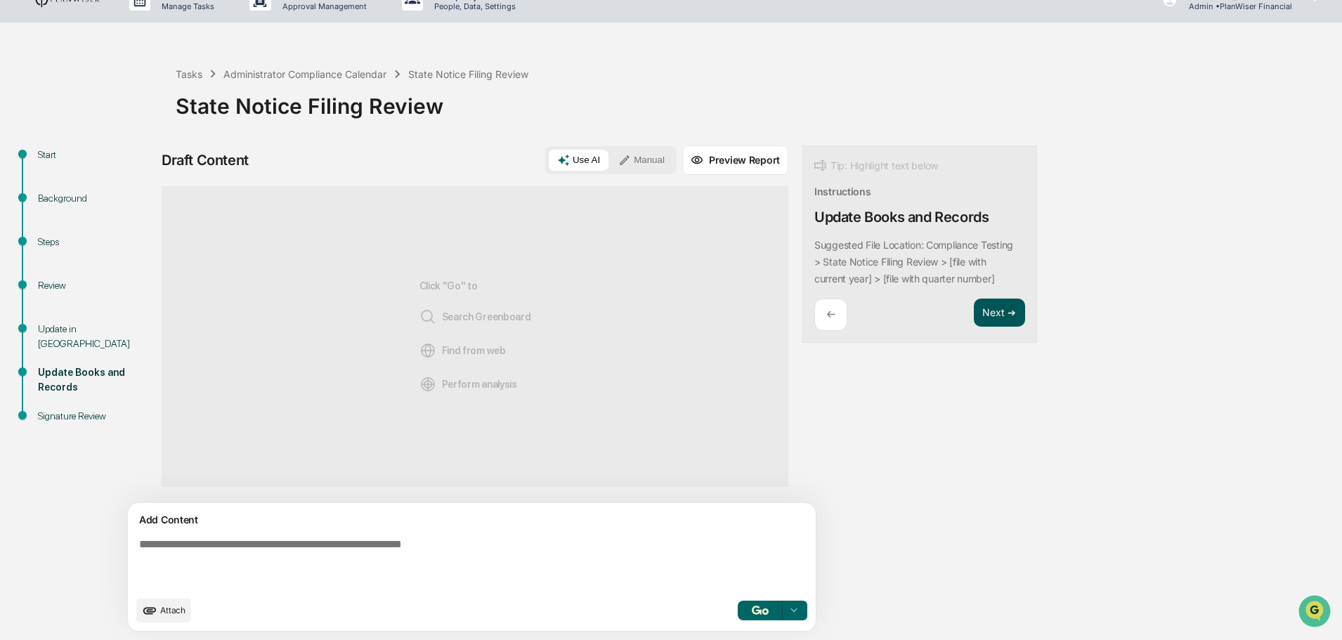
click at [889, 307] on button "Next ➔" at bounding box center [999, 313] width 51 height 29
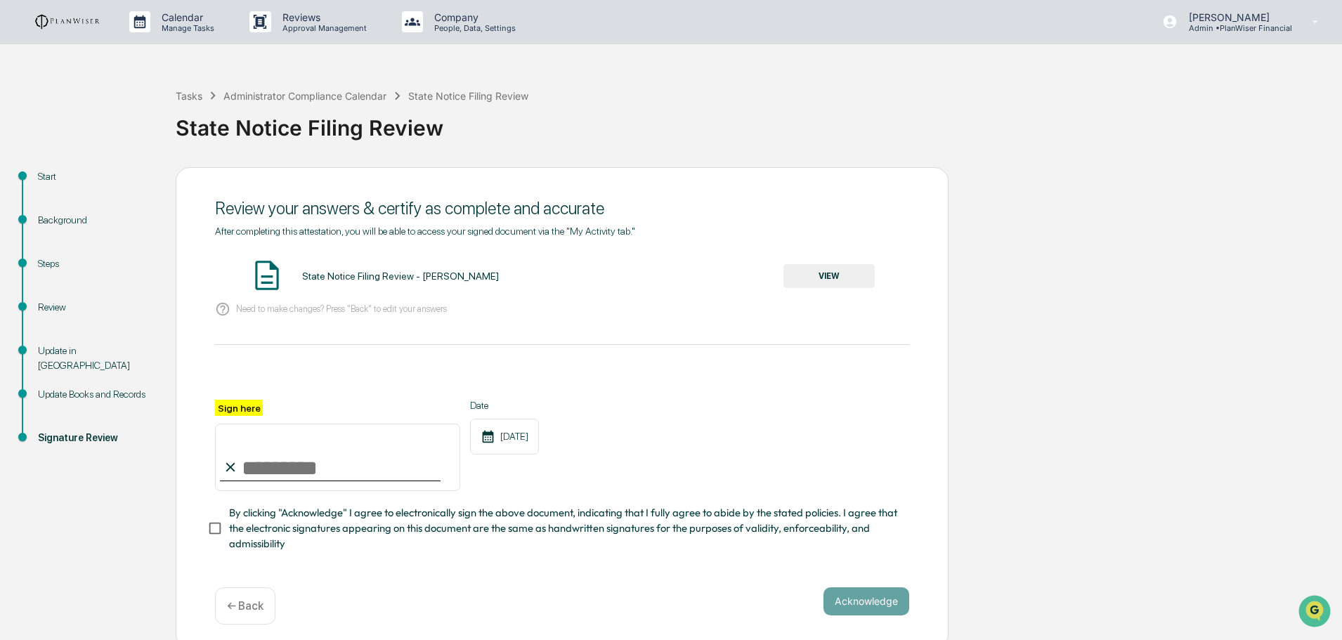
click at [317, 382] on input "Sign here" at bounding box center [337, 457] width 245 height 67
type input "**********"
click at [823, 279] on button "VIEW" at bounding box center [829, 276] width 91 height 24
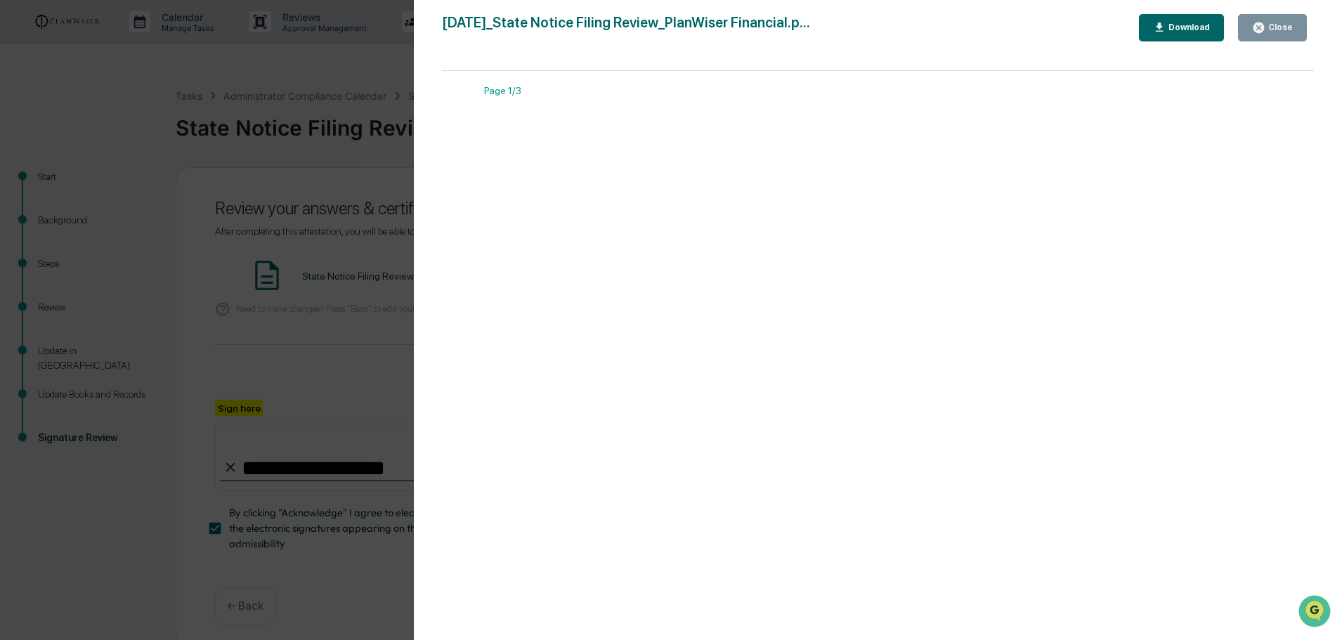
click at [889, 30] on div "Close" at bounding box center [1279, 27] width 27 height 10
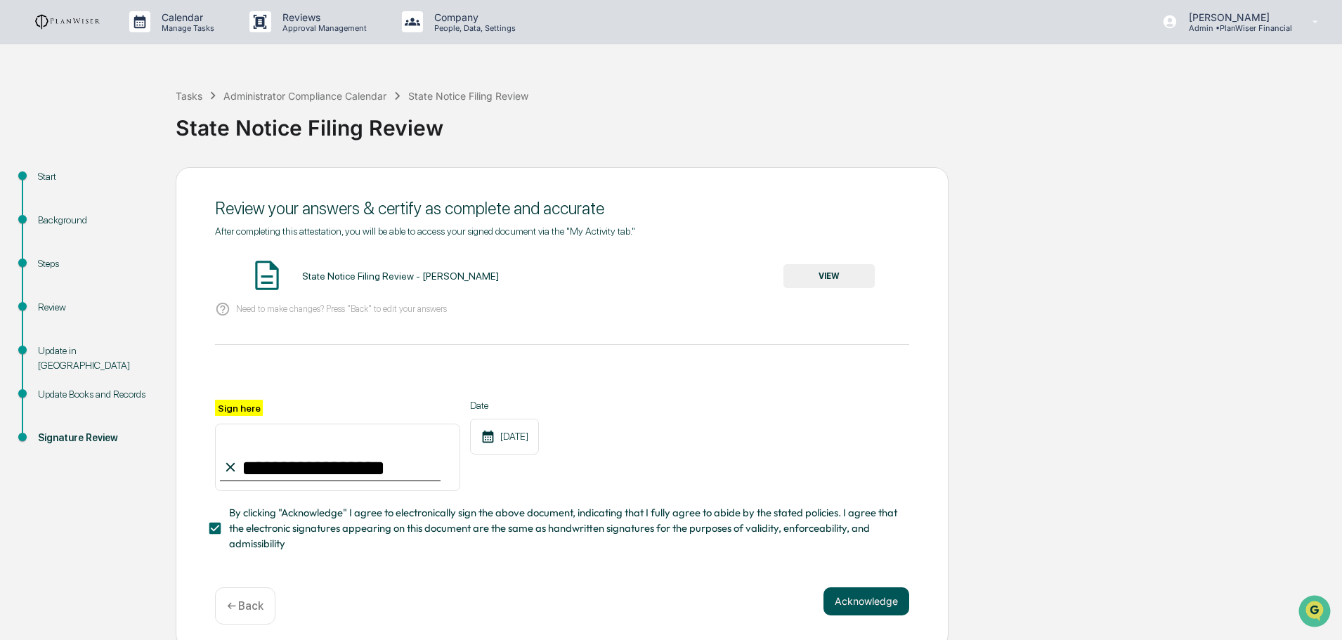
click at [866, 382] on button "Acknowledge" at bounding box center [867, 602] width 86 height 28
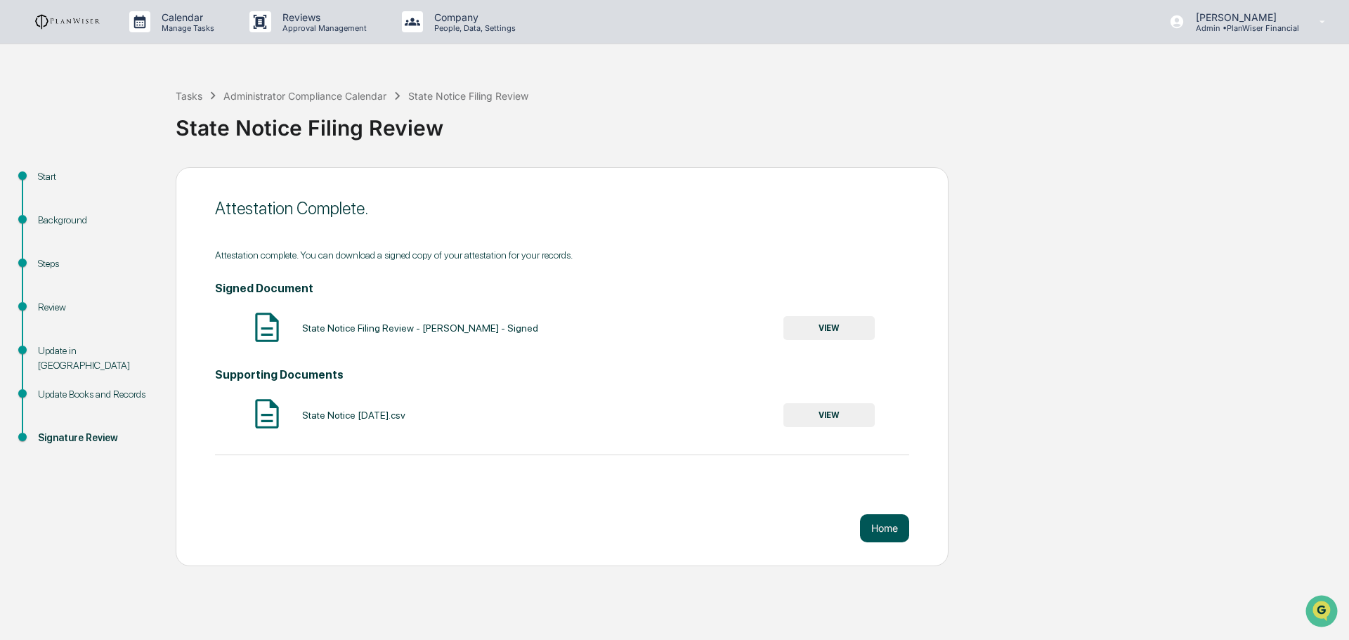
click at [889, 382] on button "Home" at bounding box center [884, 528] width 49 height 28
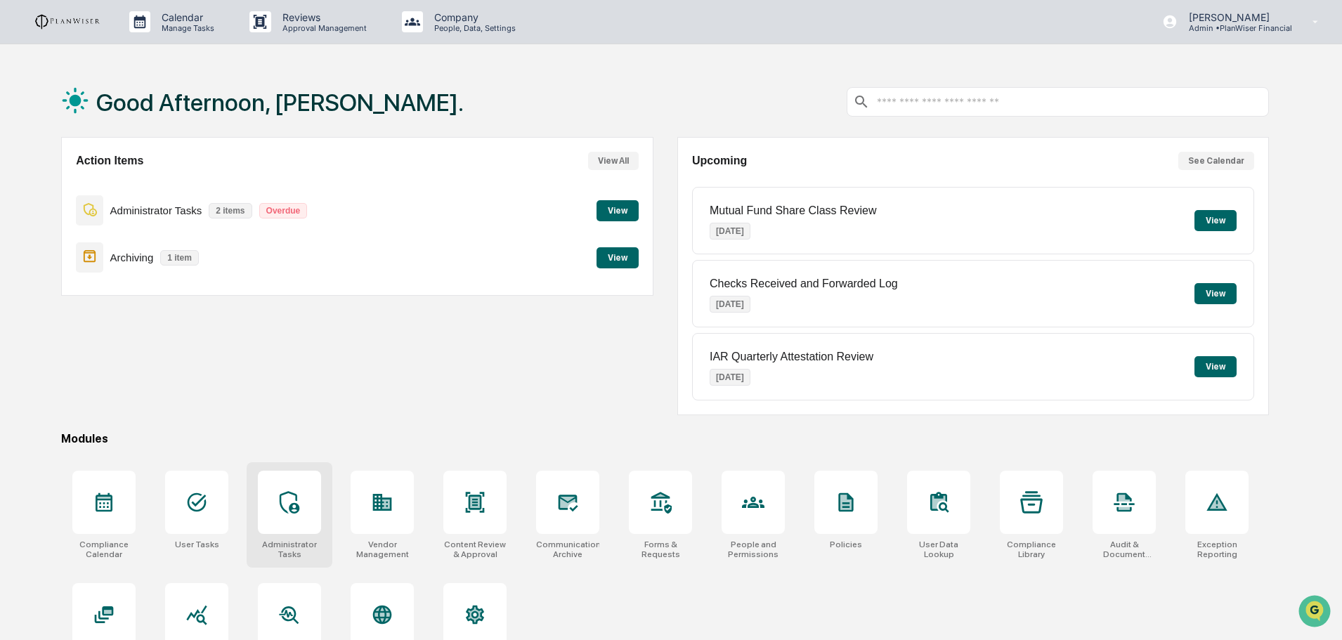
drag, startPoint x: 300, startPoint y: 500, endPoint x: 322, endPoint y: 483, distance: 28.0
click at [300, 382] on icon at bounding box center [289, 502] width 22 height 22
